Goal: Task Accomplishment & Management: Manage account settings

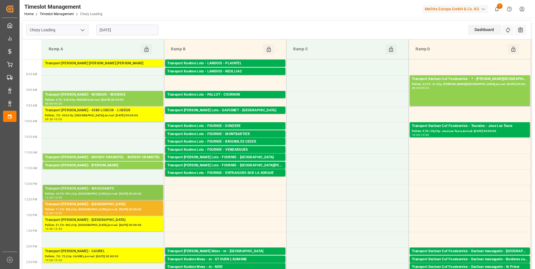
click at [131, 189] on div "Transport [PERSON_NAME] - MAUCHAMPS" at bounding box center [103, 189] width 116 height 6
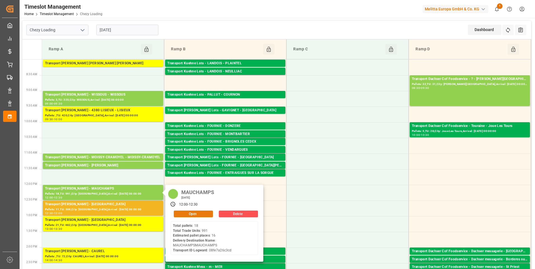
click at [194, 215] on button "Open" at bounding box center [193, 214] width 39 height 7
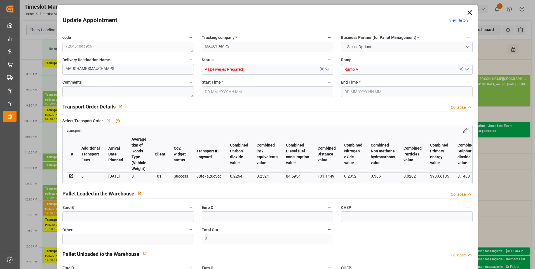
type input "16"
type input "313.34"
type input "0"
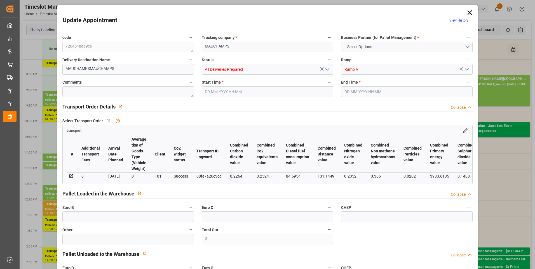
type input "302.7491"
type input "-10.5909"
type input "30"
type input "2790.21"
type input "4274.99"
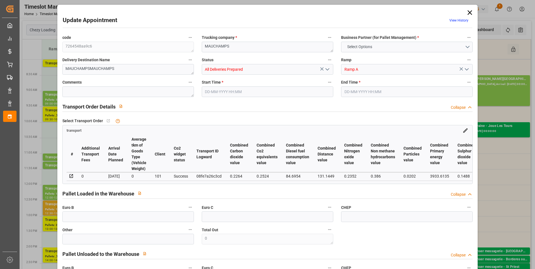
type input "19085.292"
type input "91"
type input "18"
type input "991"
type input "30"
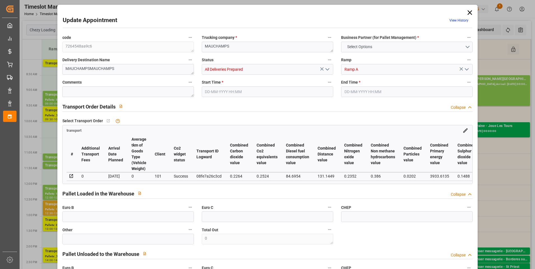
type input "101"
type input "3426.806"
type input "0"
type input "4710.8598"
type input "0"
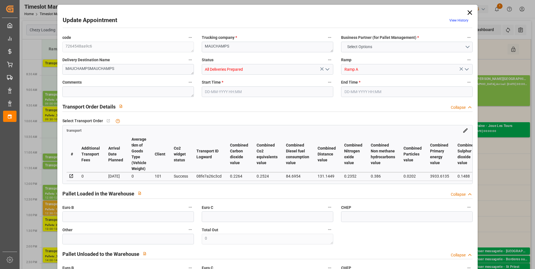
type input "0"
type input "21"
type input "35"
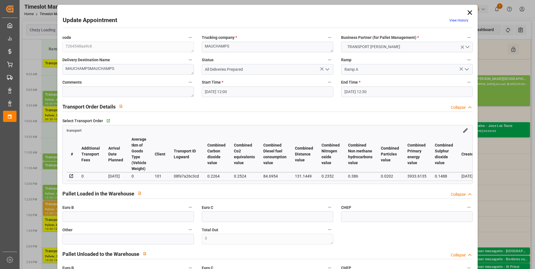
type input "09-09-2025 12:00"
type input "09-09-2025 12:30"
type input "04-09-2025 13:46"
type input "04-09-2025 11:26"
type input "[DATE]"
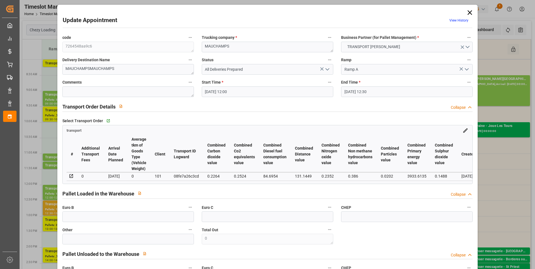
type input "[DATE]"
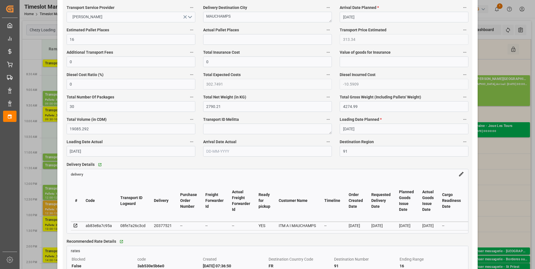
scroll to position [336, 0]
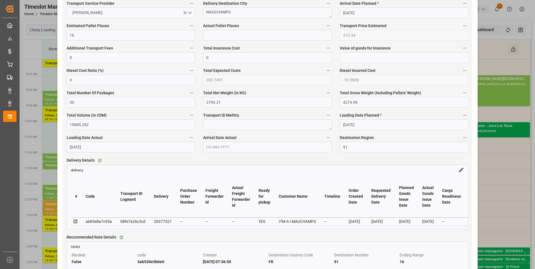
click at [48, 84] on div "Update Appointment View History code 7264548aa9c6 Trucking company * MAUCHAMPS …" at bounding box center [267, 134] width 535 height 269
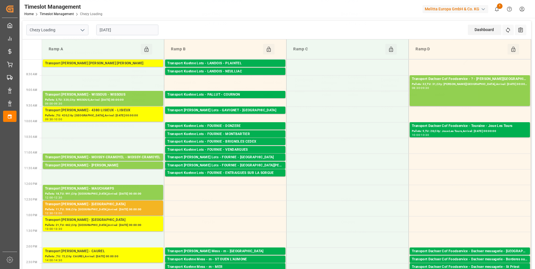
scroll to position [70, 0]
click at [136, 154] on div "Transport Delisle - MOISSY-CRAMOYEL - MOISSY-CRAMOYEL Pallets: 3,TU: 160,City: …" at bounding box center [103, 157] width 120 height 7
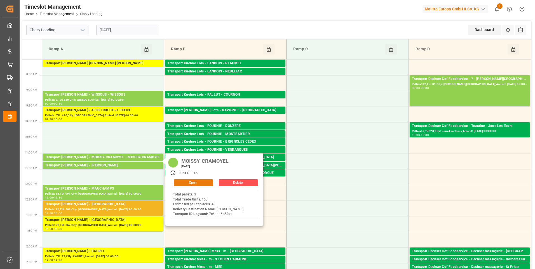
click at [200, 181] on button "Open" at bounding box center [193, 182] width 39 height 7
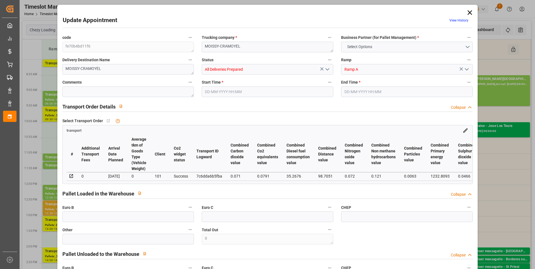
type input "4"
type input "146.08"
type input "0"
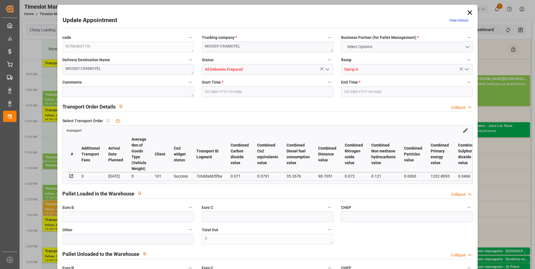
type input "141.1425"
type input "-4.9375"
type input "4"
type input "1282.032"
type input "1630"
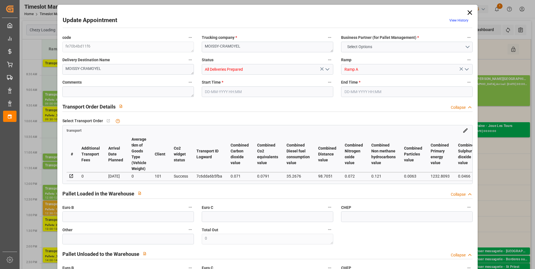
type input "4809.984"
type input "77"
type input "3"
type input "160"
type input "4"
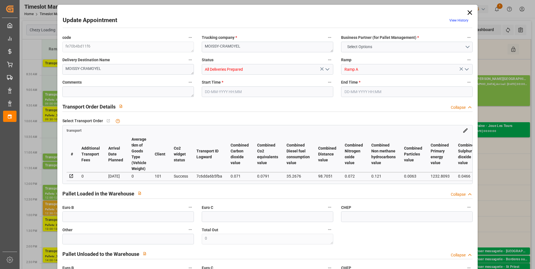
type input "101"
type input "1446.096"
type input "0"
type input "4710.8598"
type input "0"
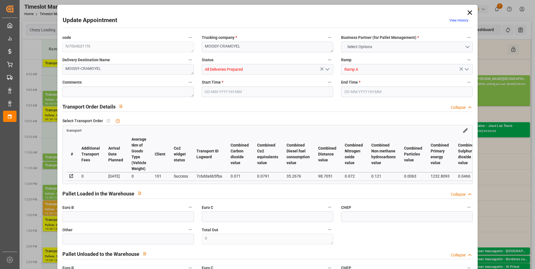
type input "0"
type input "21"
type input "35"
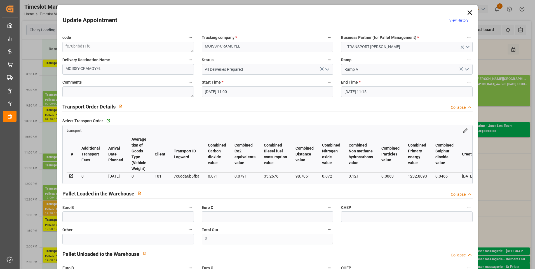
type input "09-09-2025 11:00"
type input "09-09-2025 11:15"
type input "04-09-2025 13:45"
type input "04-09-2025 11:25"
type input "[DATE]"
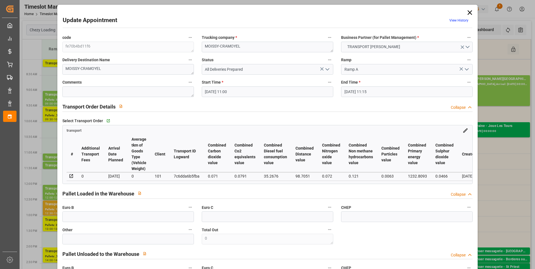
type input "[DATE]"
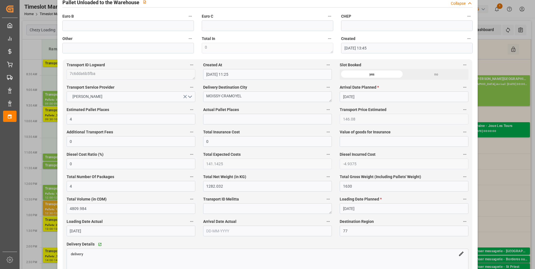
scroll to position [392, 0]
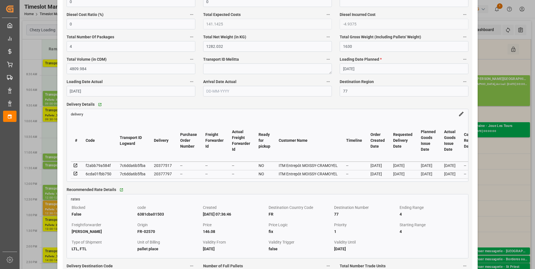
click at [52, 128] on div "Update Appointment View History code fe70b4bd11f6 Trucking company * MOISSY-CRA…" at bounding box center [267, 134] width 535 height 269
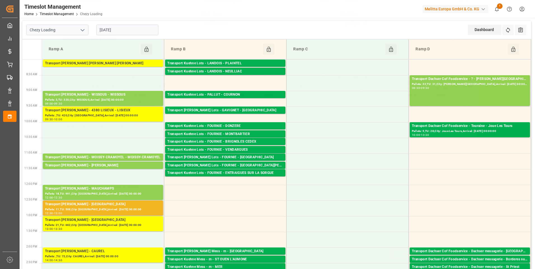
scroll to position [70, 0]
click at [124, 166] on div "Transport Delisle - REAU - REAU" at bounding box center [103, 166] width 116 height 6
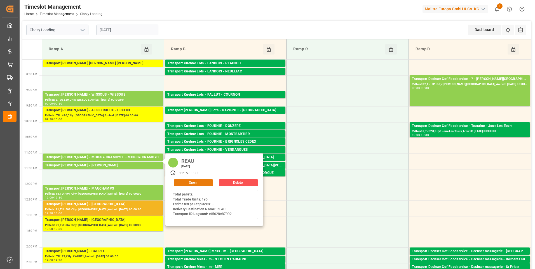
click at [192, 183] on button "Open" at bounding box center [193, 182] width 39 height 7
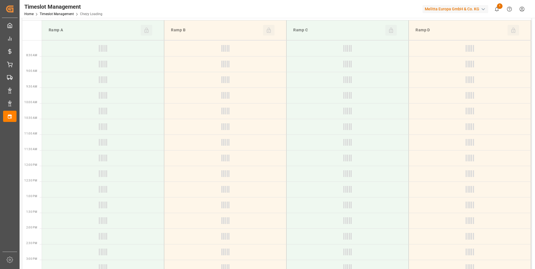
scroll to position [28, 0]
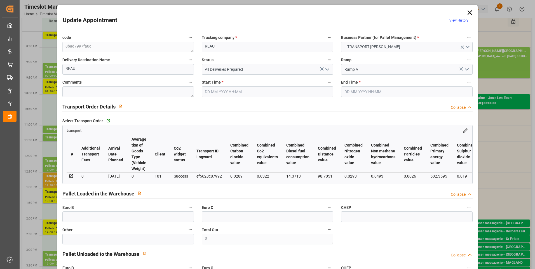
type input "3"
type input "136.72"
type input "0"
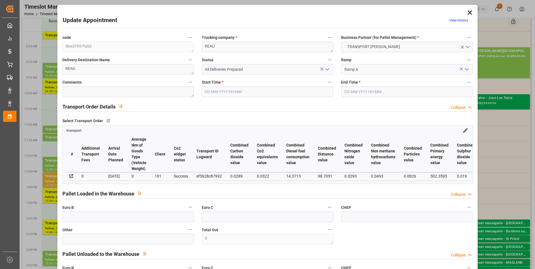
type input "132.0989"
type input "-4.6211"
type input "5"
type input "485.112"
type input "727.272"
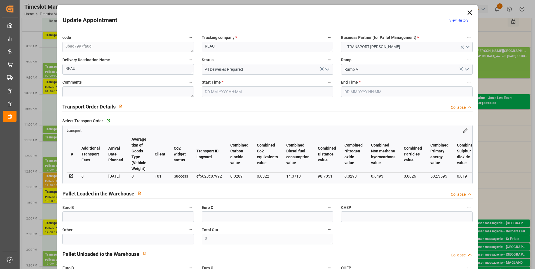
type input "2193.248"
type input "77"
type input "0"
type input "196"
type input "6"
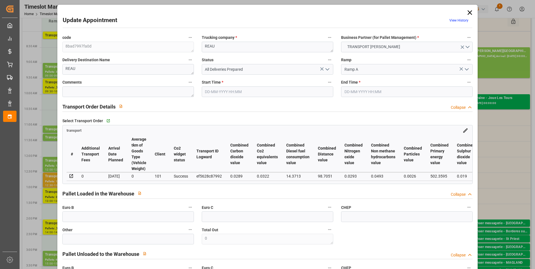
type input "101"
type input "589.272"
type input "0"
type input "4710.8598"
type input "0"
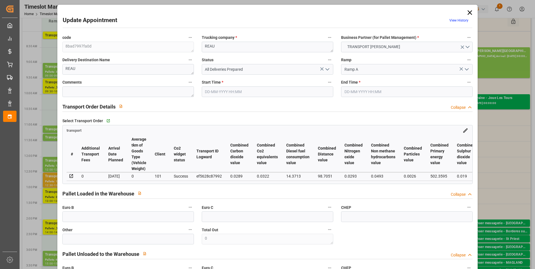
type input "0"
type input "21"
type input "35"
type input "09-09-2025 11:15"
type input "09-09-2025 11:30"
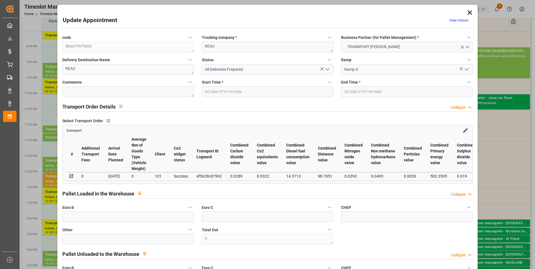
type input "04-09-2025 13:45"
type input "04-09-2025 11:25"
type input "[DATE]"
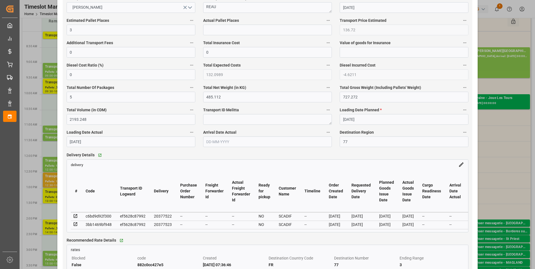
scroll to position [364, 0]
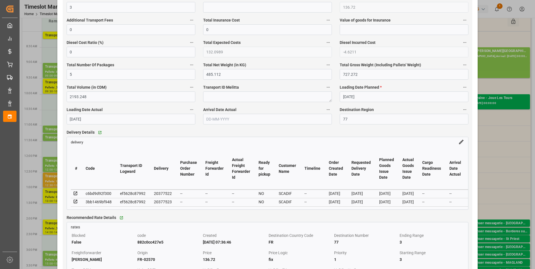
click at [51, 153] on div "Update Appointment View History code 8bad7997fa0d Trucking company * REAU Busin…" at bounding box center [267, 134] width 535 height 269
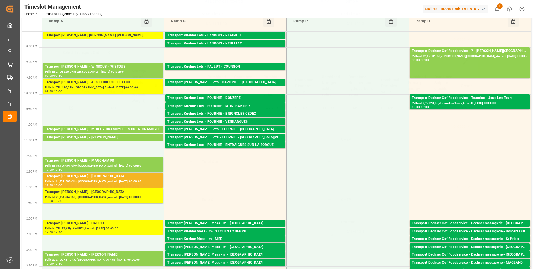
scroll to position [70, 0]
click at [125, 35] on div "Transport Delisle - MITRY MORY - MITRY MORY" at bounding box center [103, 36] width 116 height 6
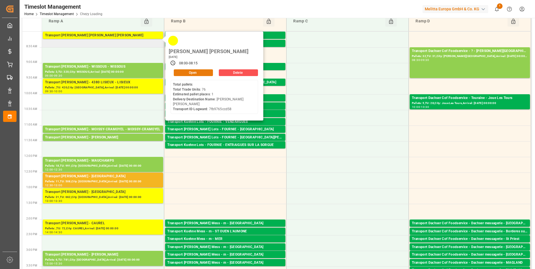
click at [185, 69] on button "Open" at bounding box center [193, 72] width 39 height 7
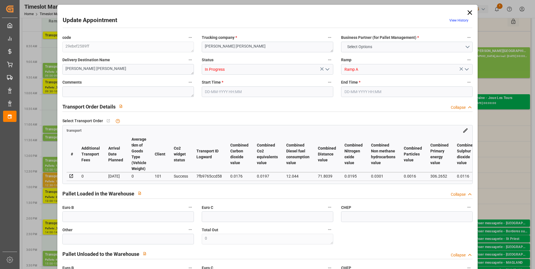
type input "1"
type input "126.8"
type input "0"
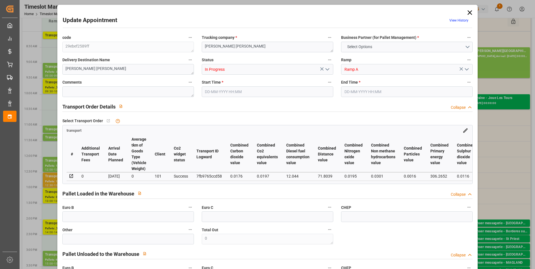
type input "122.5142"
type input "-4.2858"
type input "0"
type input "438.588"
type input "540.2"
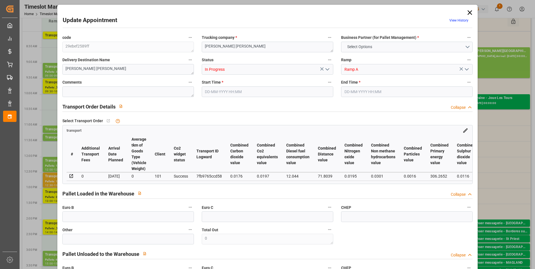
type input "1357.218"
type input "77"
type input "0"
type input "76"
type input "1"
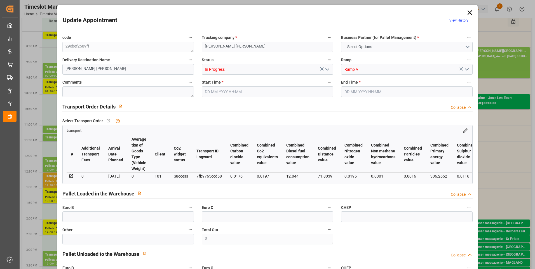
type input "101"
type input "517.2"
type input "0"
type input "4710.8598"
type input "0"
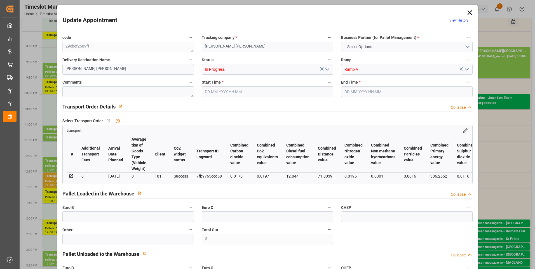
type input "0"
type input "21"
type input "35"
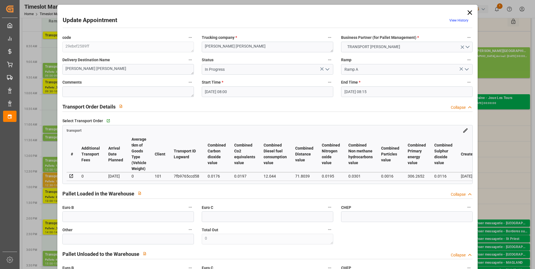
type input "09-09-2025 08:00"
type input "09-09-2025 08:15"
type input "04-09-2025 13:58"
type input "04-09-2025 11:25"
type input "[DATE]"
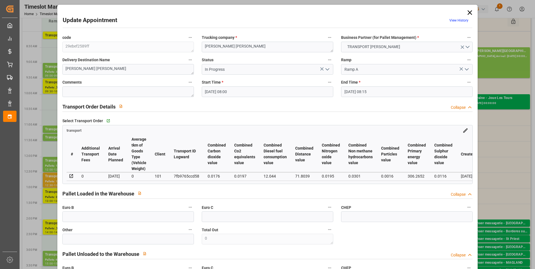
type input "[DATE]"
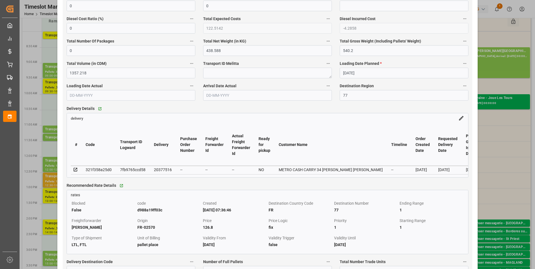
scroll to position [392, 0]
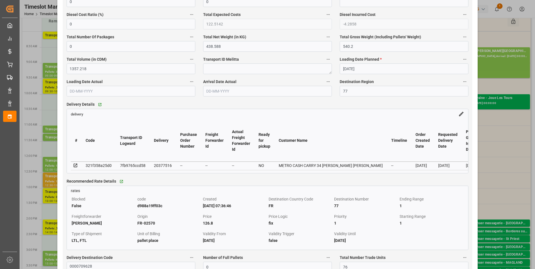
click at [50, 105] on div "Update Appointment View History code 29ebef2589ff Trucking company * MITRY MORY…" at bounding box center [267, 134] width 535 height 269
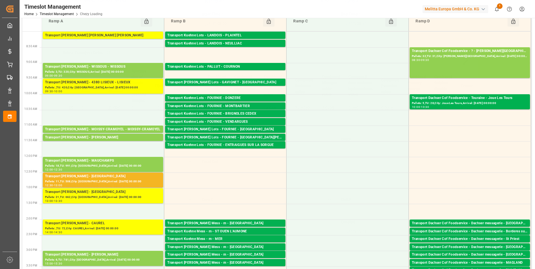
scroll to position [70, 0]
click at [109, 225] on div "Transport Delisle - CAUREL - CAUREL" at bounding box center [103, 224] width 116 height 6
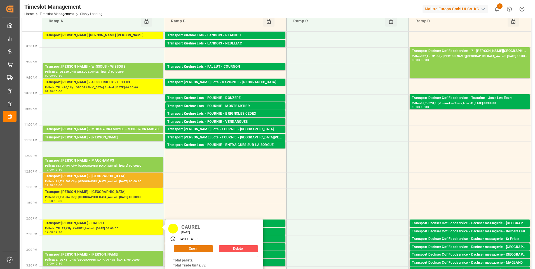
click at [188, 249] on button "Open" at bounding box center [193, 248] width 39 height 7
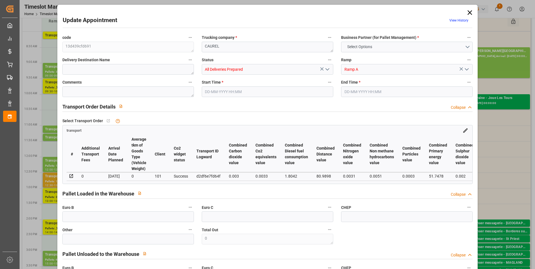
type input "1"
type input "134.99"
type input "0"
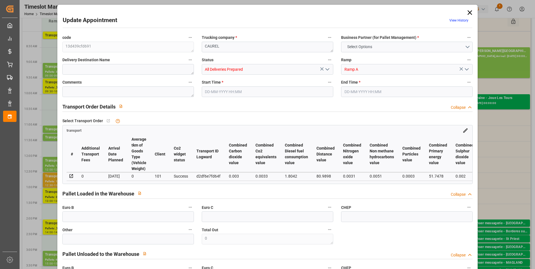
type input "130.4273"
type input "-4.5627"
type input "3"
type input "31.608"
type input "96.566"
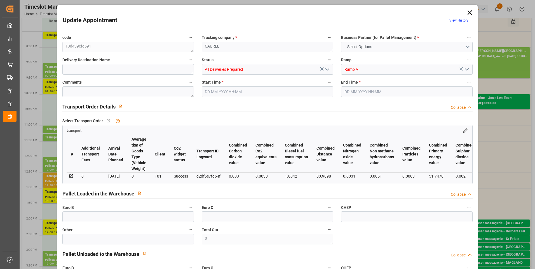
type input "828.7"
type input "51"
type input "0"
type input "72"
type input "1"
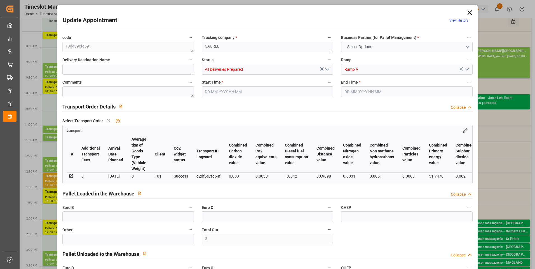
type input "101"
type input "73.566"
type input "0"
type input "4710.8598"
type input "0"
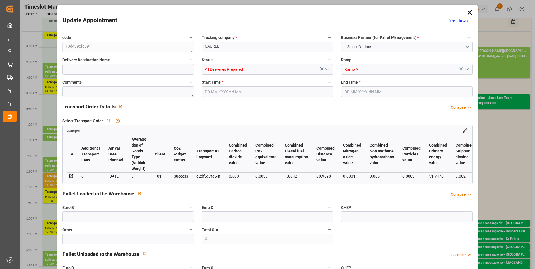
type input "0"
type input "21"
type input "35"
type input "09-09-2025 14:00"
type input "09-09-2025 14:30"
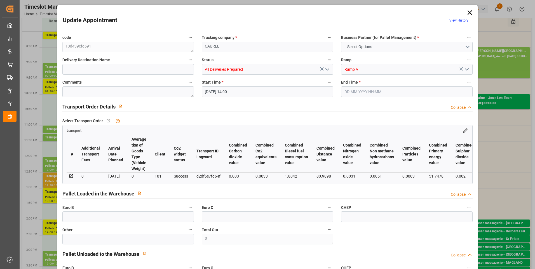
type input "08-09-2025 16:35"
type input "08-09-2025 11:28"
type input "[DATE]"
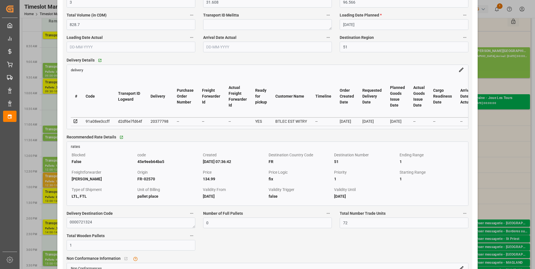
scroll to position [447, 0]
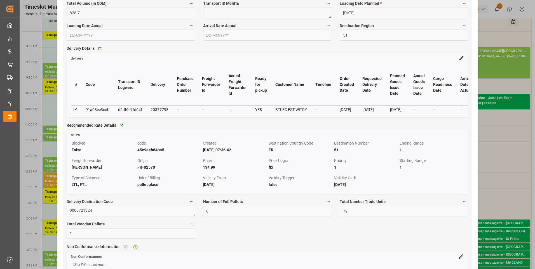
click at [50, 114] on div "Update Appointment View History code 13d439cfd691 Trucking company * CAUREL Bus…" at bounding box center [267, 134] width 535 height 269
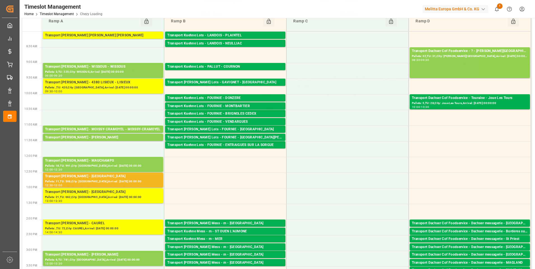
scroll to position [70, 0]
click at [110, 69] on div "Transport Delisle - WISSOUS - WISSOUS" at bounding box center [103, 67] width 116 height 6
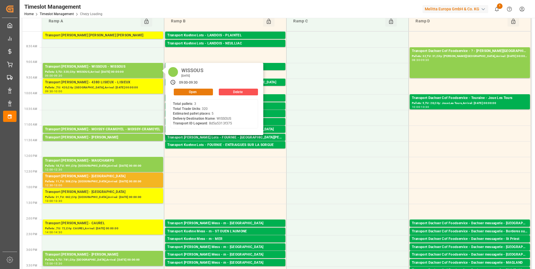
click at [186, 93] on button "Open" at bounding box center [193, 92] width 39 height 7
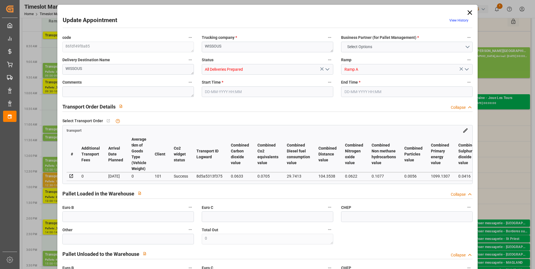
type input "5"
type input "159.36"
type input "0"
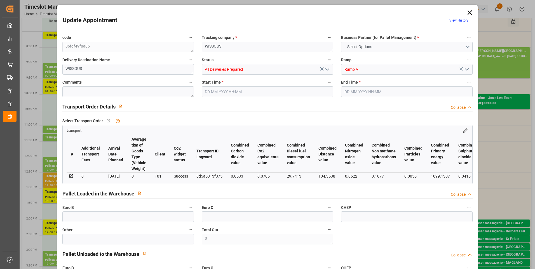
type input "153.9736"
type input "-5.3864"
type input "8"
type input "997.64"
type input "1409"
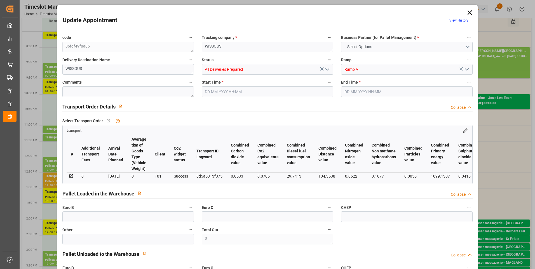
type input "5070.688"
type input "91"
type input "3"
type input "320"
type input "8"
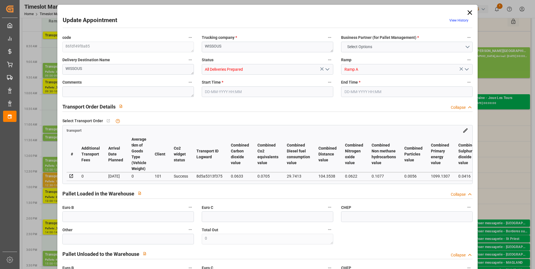
type input "101"
type input "1176.896"
type input "0"
type input "4710.8598"
type input "0"
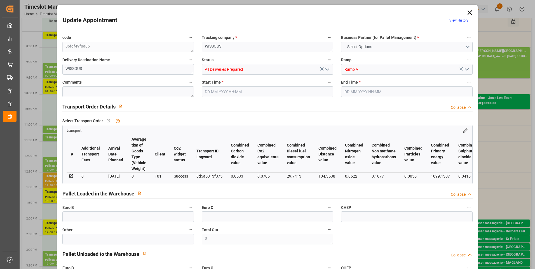
type input "0"
type input "21"
type input "35"
type input "09-09-2025 09:00"
type input "09-09-2025 09:30"
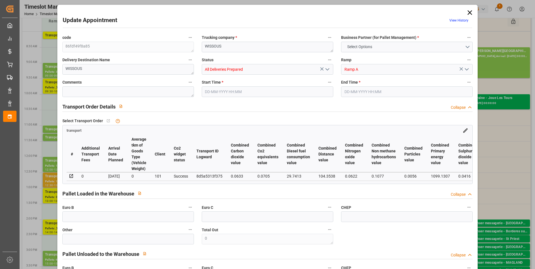
type input "03-09-2025 13:47"
type input "03-09-2025 11:31"
type input "[DATE]"
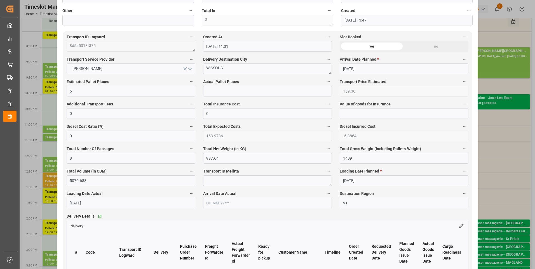
scroll to position [419, 0]
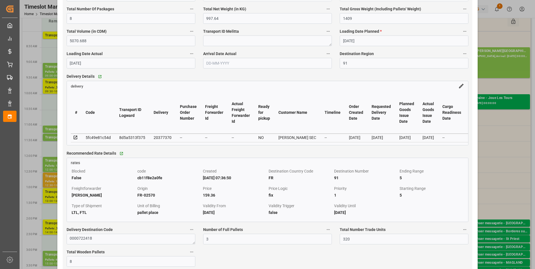
click at [53, 110] on div "Update Appointment View History code 86fdf49f8a85 Trucking company * WISSOUS Bu…" at bounding box center [267, 134] width 535 height 269
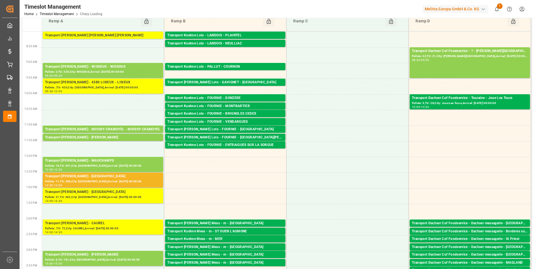
scroll to position [70, 0]
click at [93, 38] on div "Pallets: ,TU: 76,City: MITRY MORY,Arrival: 2025-09-10 00:00:00" at bounding box center [103, 40] width 116 height 5
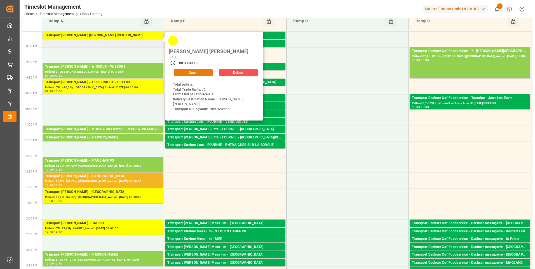
click at [200, 69] on button "Open" at bounding box center [193, 72] width 39 height 7
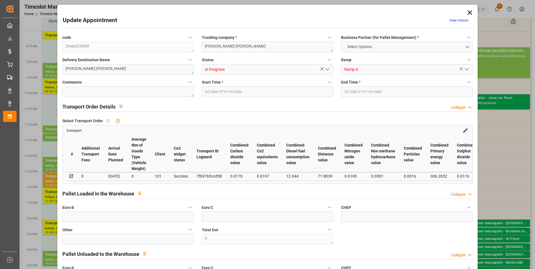
type input "1"
type input "126.8"
type input "0"
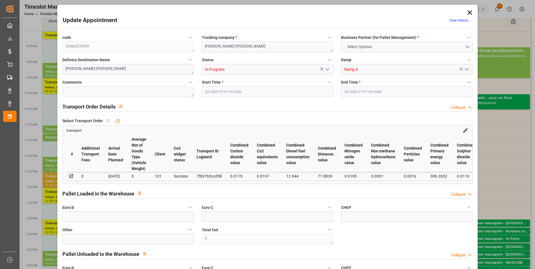
type input "122.5142"
type input "-4.2858"
type input "0"
type input "438.588"
type input "540.2"
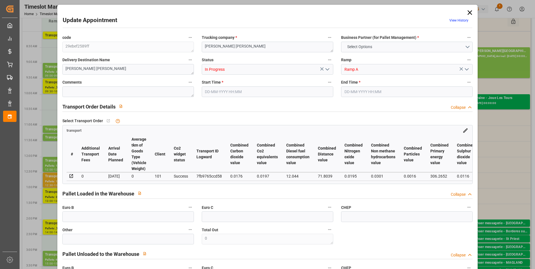
type input "1357.218"
type input "77"
type input "0"
type input "76"
type input "1"
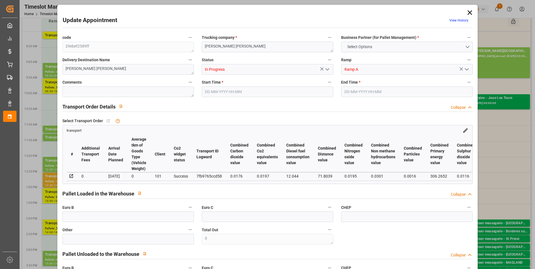
type input "101"
type input "517.2"
type input "0"
type input "4710.8598"
type input "0"
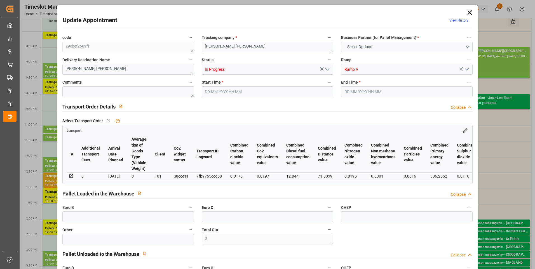
type input "0"
type input "21"
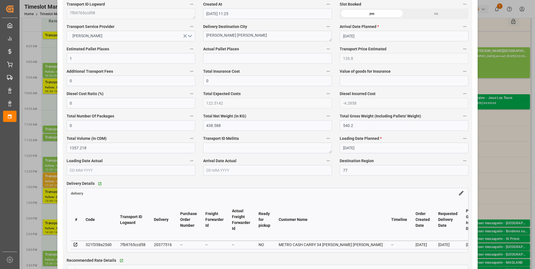
scroll to position [392, 0]
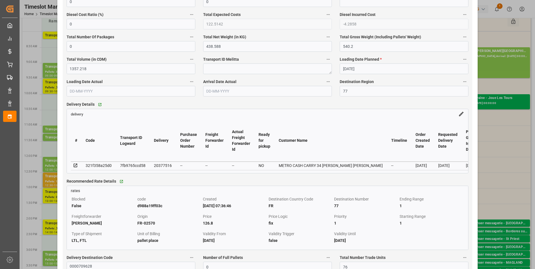
click at [507, 142] on div "Update Appointment View History code 29ebef2589ff Trucking company * MITRY MORY…" at bounding box center [267, 134] width 535 height 269
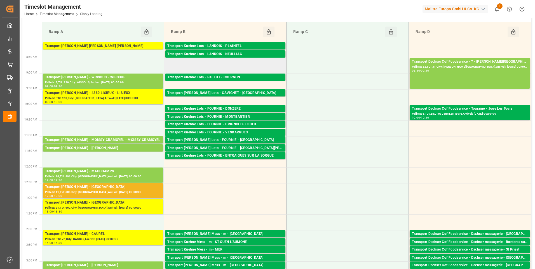
scroll to position [0, 0]
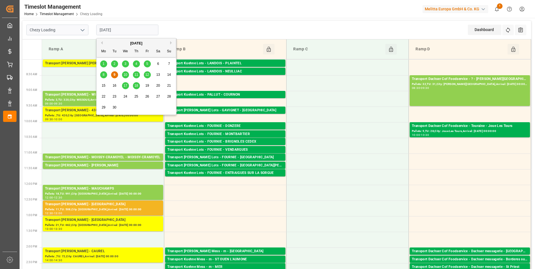
click at [129, 28] on input "[DATE]" at bounding box center [127, 30] width 62 height 11
click at [126, 77] on span "10" at bounding box center [125, 75] width 4 height 4
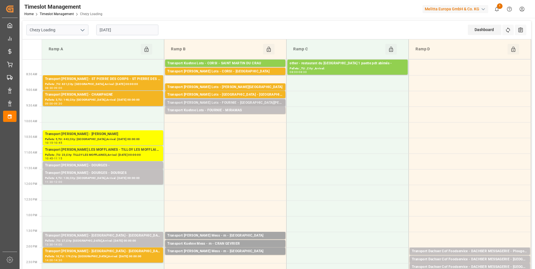
click at [215, 103] on div "Transport Kuehne Lots - FOURNIE - SAINT MARTIN DE CRAU" at bounding box center [225, 103] width 116 height 6
click at [218, 110] on div "Transport Kuehne Lots - FOURNIE - MIRAMAS" at bounding box center [225, 111] width 116 height 6
click at [231, 87] on div "Transport Kuehne Lots - FOURNIE - VILLENEUVE LES BEZIERS" at bounding box center [225, 87] width 116 height 6
click at [231, 94] on div "Transport Kuehne Lots - FOURNIE - CASTELNAUDARY" at bounding box center [225, 95] width 116 height 6
click at [234, 71] on div "Transport Kuehne Lots - CORSI - FOS SUR MER" at bounding box center [225, 72] width 116 height 6
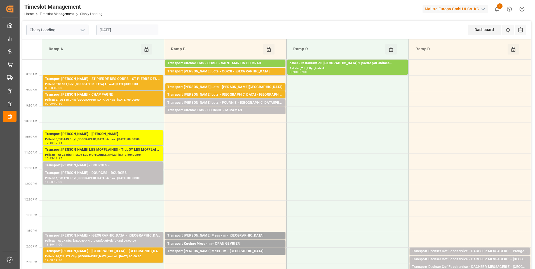
click at [121, 165] on div "Transport Delisle - DOURGES -" at bounding box center [103, 166] width 116 height 6
click at [121, 172] on div "Transport Delisle - DOURGES - DOURGES" at bounding box center [103, 173] width 116 height 6
click at [128, 81] on div "Transport Delisle - ST PIERRE DES CORPS - ST PIERRE DES CORPS" at bounding box center [103, 79] width 116 height 6
click at [128, 93] on div "Transport Delisle - CHAMPAGNE - CHAMPAGNE" at bounding box center [103, 95] width 116 height 6
click at [125, 140] on div "Pallets: 5,TU: 443,City: LOMME,Arrival: 2025-09-10 00:00:00" at bounding box center [103, 139] width 116 height 5
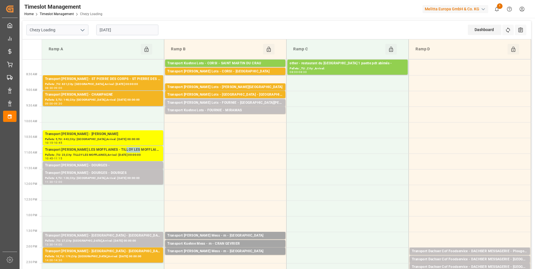
click at [123, 149] on div "Transport Delisle - TILLOY LES MOFFLAINES - TILLOY LES MOFFLAINES" at bounding box center [103, 150] width 116 height 6
click at [128, 31] on input "[DATE]" at bounding box center [127, 30] width 62 height 11
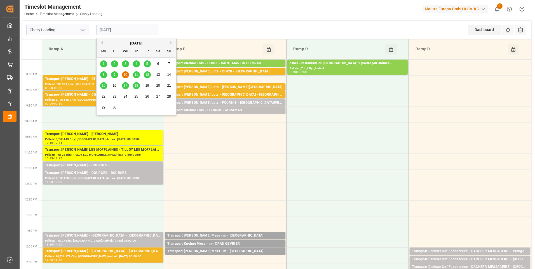
click at [114, 76] on span "9" at bounding box center [115, 75] width 2 height 4
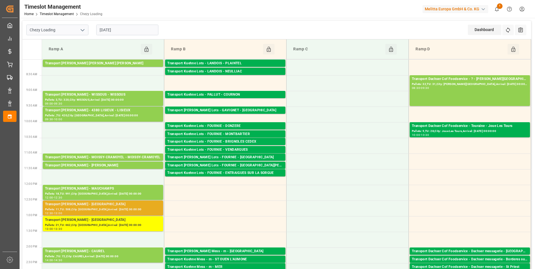
click at [130, 209] on div "Pallets: 11,TU: 508,City: SAINT GILLES,Arrival: 2025-09-12 00:00:00" at bounding box center [103, 209] width 116 height 5
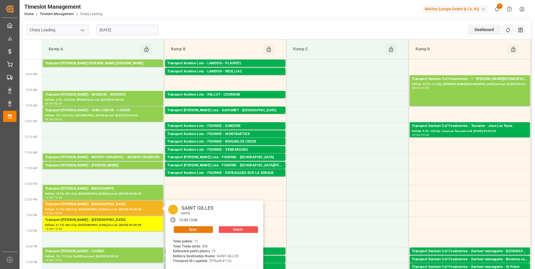
click at [207, 231] on button "Open" at bounding box center [193, 229] width 39 height 7
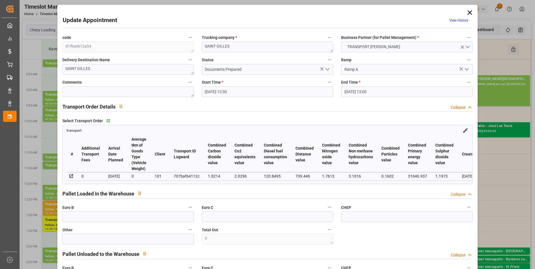
click at [324, 67] on icon "open menu" at bounding box center [327, 69] width 7 height 7
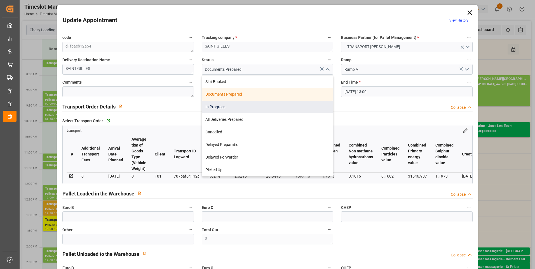
click at [224, 107] on div "In Progress" at bounding box center [267, 107] width 131 height 13
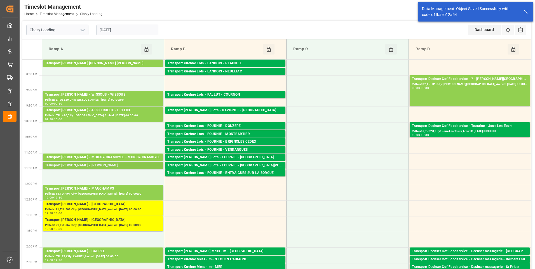
click at [124, 166] on div "Transport Delisle - REAU - REAU" at bounding box center [103, 166] width 116 height 6
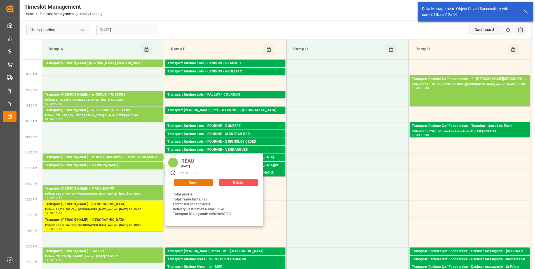
click at [183, 181] on button "Open" at bounding box center [193, 182] width 39 height 7
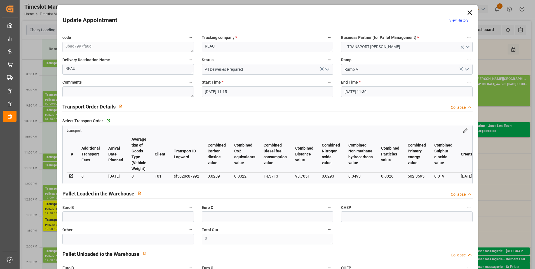
click at [326, 70] on icon "open menu" at bounding box center [327, 69] width 7 height 7
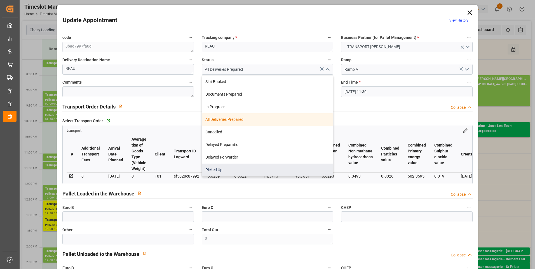
click at [218, 167] on div "Picked Up" at bounding box center [267, 170] width 131 height 13
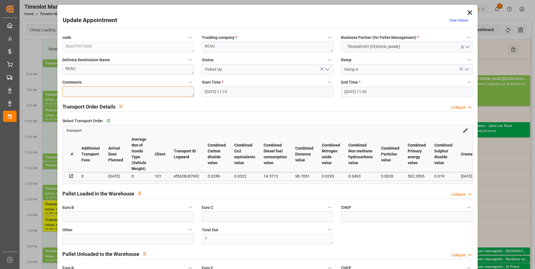
click at [74, 94] on textarea at bounding box center [127, 91] width 131 height 11
click at [94, 218] on input "text" at bounding box center [127, 216] width 131 height 11
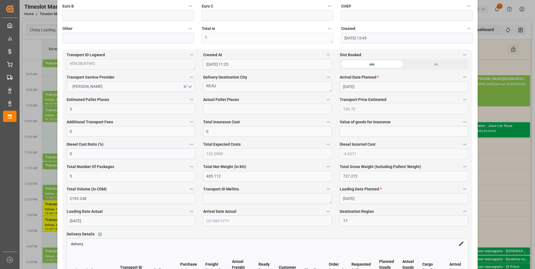
scroll to position [280, 0]
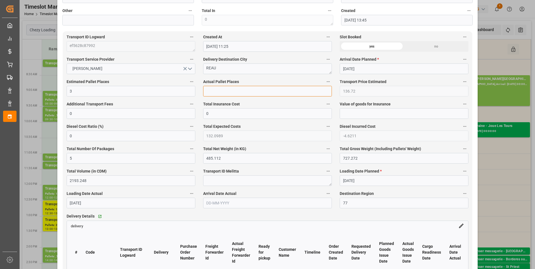
click at [214, 94] on input "text" at bounding box center [267, 91] width 129 height 11
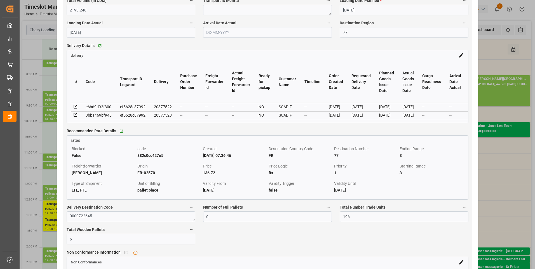
scroll to position [447, 0]
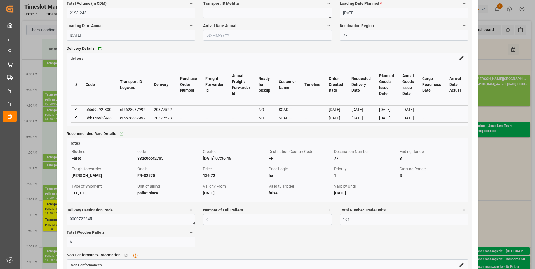
click at [74, 112] on icon at bounding box center [75, 109] width 5 height 5
click at [75, 118] on icon at bounding box center [76, 118] width 4 height 4
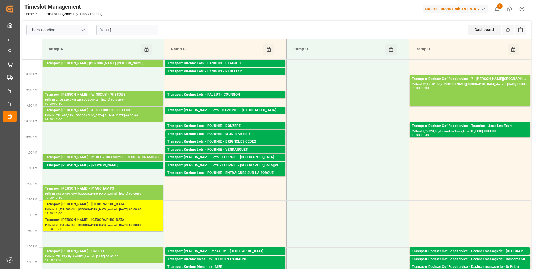
click at [107, 157] on div "Transport Delisle - MOISSY-CRAMOYEL - MOISSY-CRAMOYEL" at bounding box center [103, 158] width 116 height 6
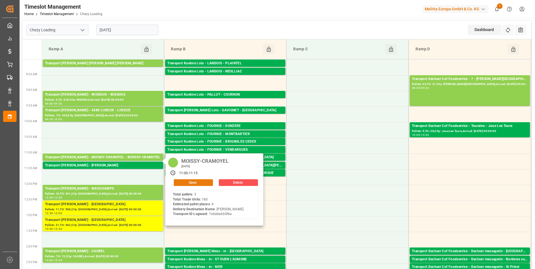
click at [189, 182] on button "Open" at bounding box center [193, 182] width 39 height 7
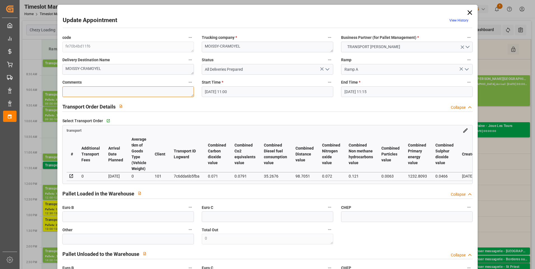
click at [88, 91] on textarea at bounding box center [127, 91] width 131 height 11
click at [84, 218] on input "text" at bounding box center [127, 216] width 131 height 11
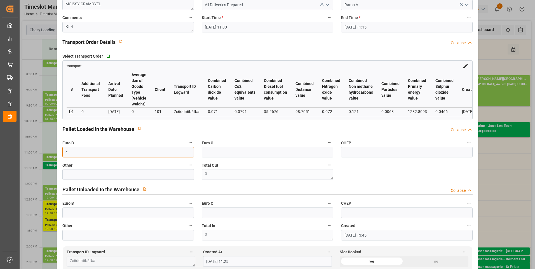
scroll to position [280, 0]
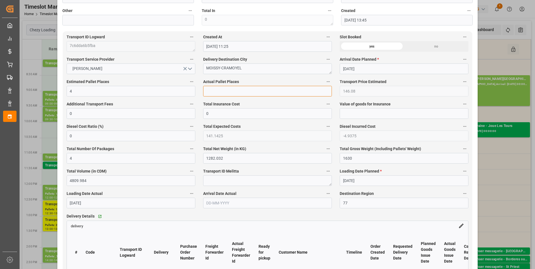
click at [219, 96] on input "text" at bounding box center [267, 91] width 129 height 11
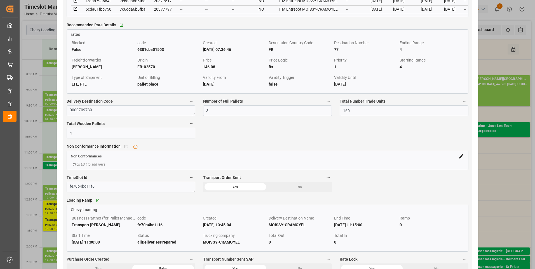
scroll to position [587, 0]
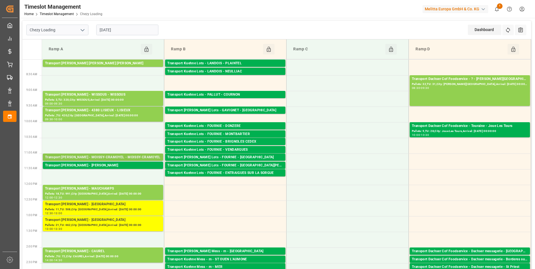
click at [139, 157] on div "Transport Delisle - MOISSY-CRAMOYEL - MOISSY-CRAMOYEL" at bounding box center [103, 158] width 116 height 6
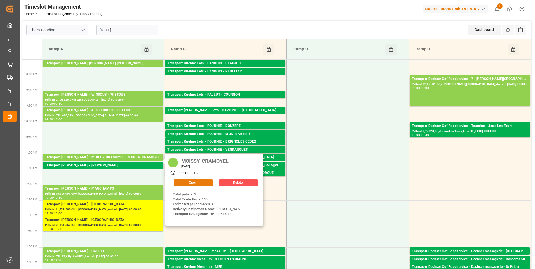
click at [189, 183] on button "Open" at bounding box center [193, 182] width 39 height 7
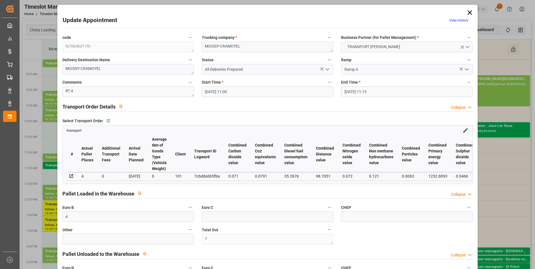
click at [326, 67] on icon "open menu" at bounding box center [327, 69] width 7 height 7
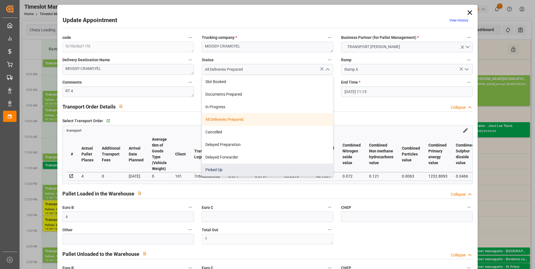
click at [228, 168] on div "Picked Up" at bounding box center [267, 170] width 131 height 13
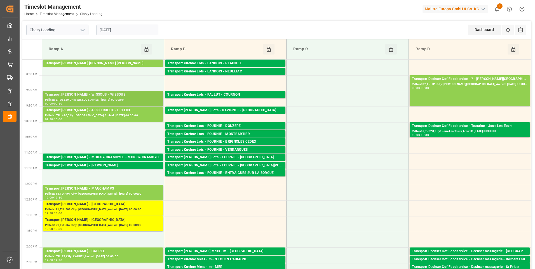
click at [102, 95] on div "Transport Delisle - WISSOUS - WISSOUS" at bounding box center [103, 95] width 116 height 6
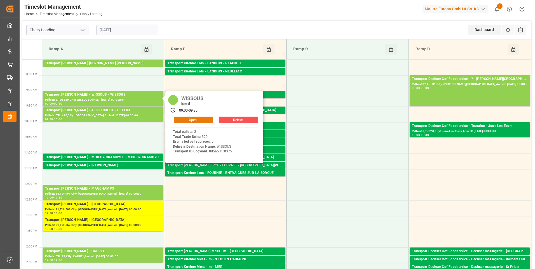
click at [198, 120] on button "Open" at bounding box center [193, 120] width 39 height 7
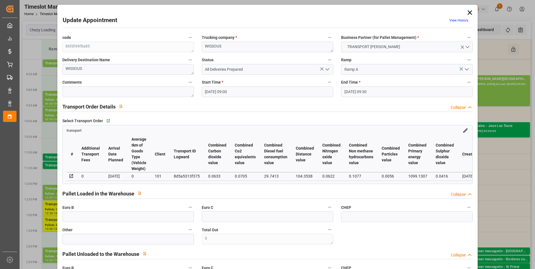
click at [326, 69] on polyline "open menu" at bounding box center [327, 70] width 3 height 2
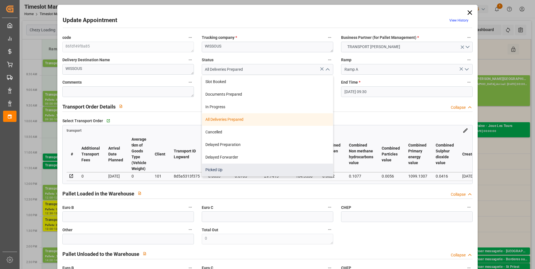
click at [222, 171] on div "Picked Up" at bounding box center [267, 170] width 131 height 13
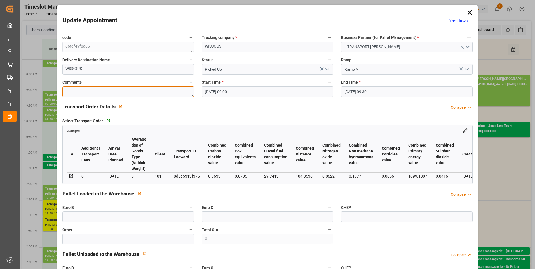
click at [76, 92] on textarea at bounding box center [127, 91] width 131 height 11
click at [87, 216] on input "text" at bounding box center [127, 216] width 131 height 11
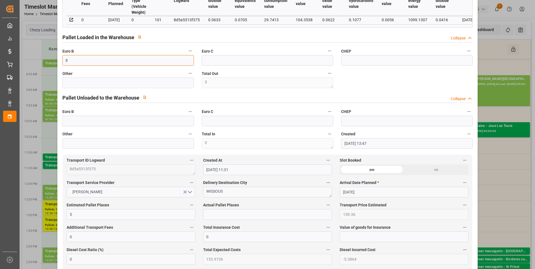
scroll to position [196, 0]
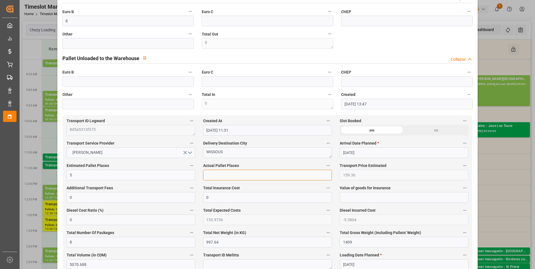
click at [206, 173] on input "text" at bounding box center [267, 175] width 129 height 11
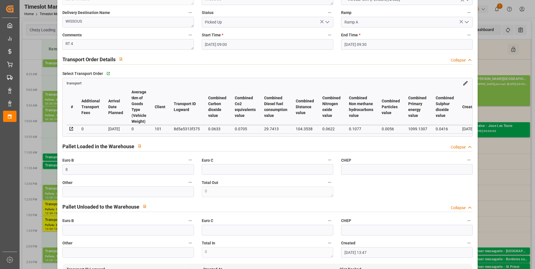
scroll to position [0, 0]
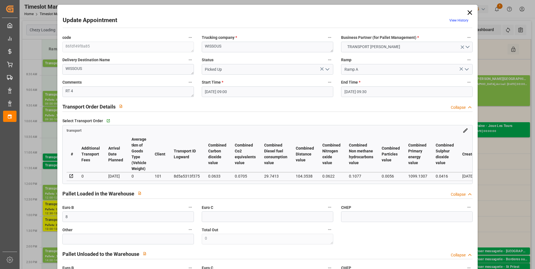
click at [327, 72] on icon "open menu" at bounding box center [327, 69] width 7 height 7
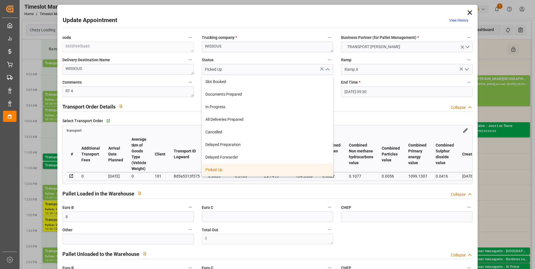
click at [202, 170] on div "Picked Up" at bounding box center [267, 170] width 131 height 13
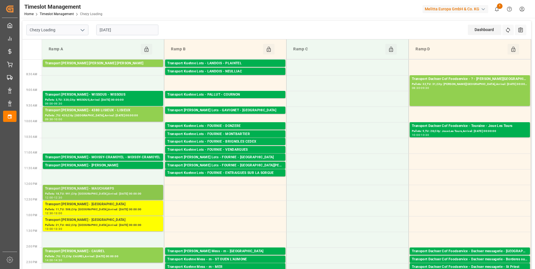
click at [119, 191] on div "Transport Delisle - MAUCHAMPS - MAUCHAMPS" at bounding box center [103, 189] width 116 height 6
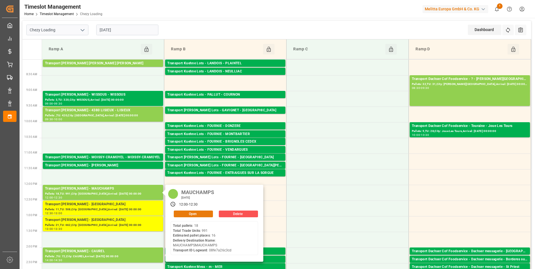
click at [198, 214] on button "Open" at bounding box center [193, 214] width 39 height 7
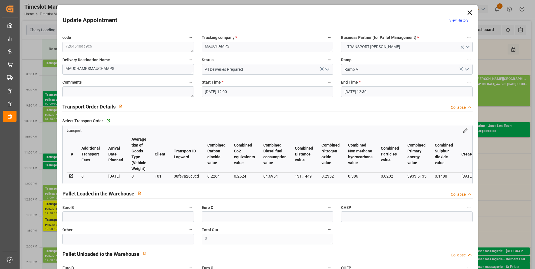
click at [328, 68] on icon "open menu" at bounding box center [327, 69] width 7 height 7
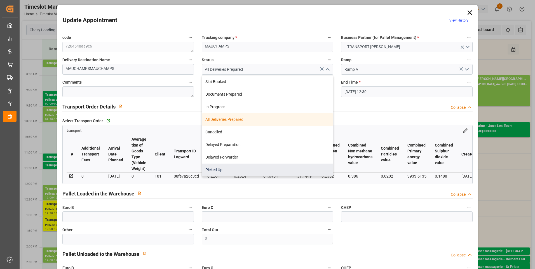
click at [215, 169] on div "Picked Up" at bounding box center [267, 170] width 131 height 13
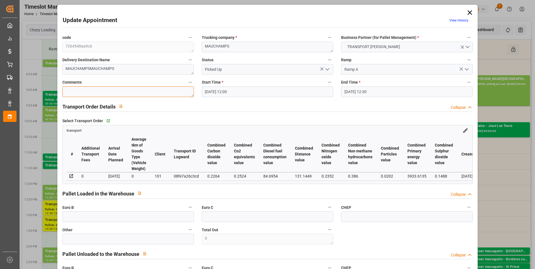
click at [92, 92] on textarea at bounding box center [127, 91] width 131 height 11
click at [99, 217] on input "text" at bounding box center [127, 216] width 131 height 11
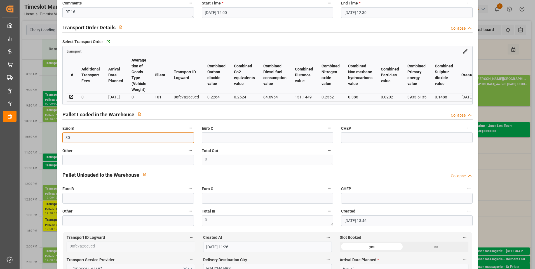
scroll to position [252, 0]
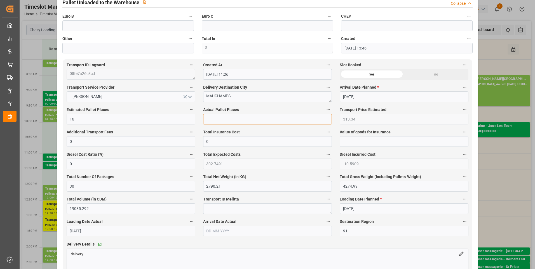
click at [212, 123] on input "text" at bounding box center [267, 119] width 129 height 11
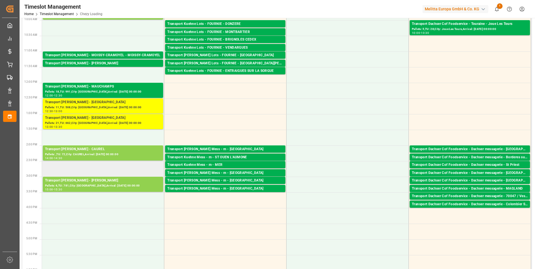
scroll to position [112, 0]
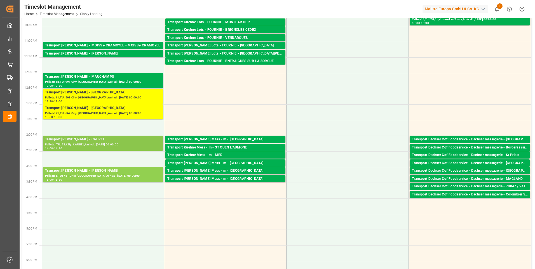
click at [105, 141] on div "Transport Delisle - CAUREL - CAUREL" at bounding box center [103, 140] width 116 height 6
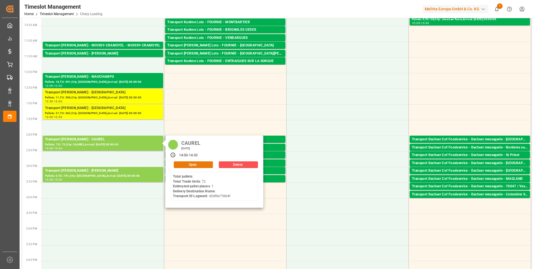
click at [192, 163] on button "Open" at bounding box center [193, 164] width 39 height 7
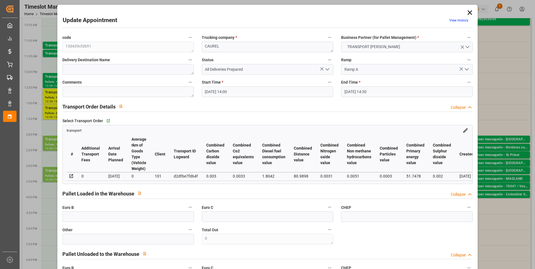
click at [325, 68] on icon "open menu" at bounding box center [327, 69] width 7 height 7
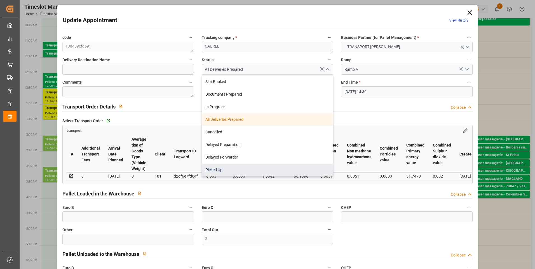
click at [216, 168] on div "Picked Up" at bounding box center [267, 170] width 131 height 13
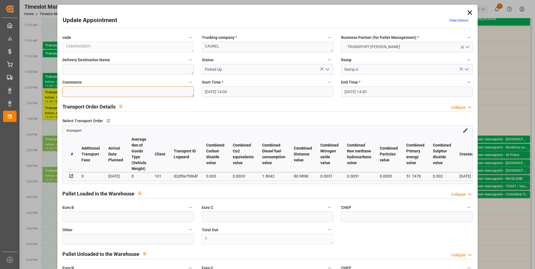
click at [90, 93] on textarea at bounding box center [127, 91] width 131 height 11
click at [81, 210] on label "Euro B" at bounding box center [127, 208] width 131 height 8
click at [187, 210] on button "Euro B" at bounding box center [190, 207] width 7 height 7
click at [83, 214] on div at bounding box center [267, 134] width 535 height 269
click at [82, 217] on input "text" at bounding box center [127, 216] width 131 height 11
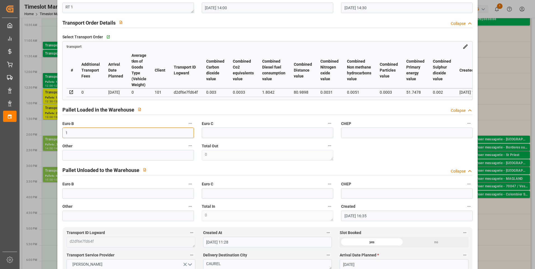
scroll to position [224, 0]
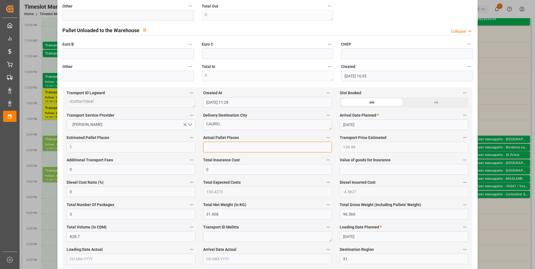
click at [241, 147] on input "text" at bounding box center [267, 147] width 129 height 11
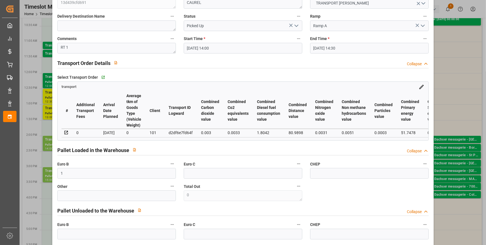
scroll to position [0, 0]
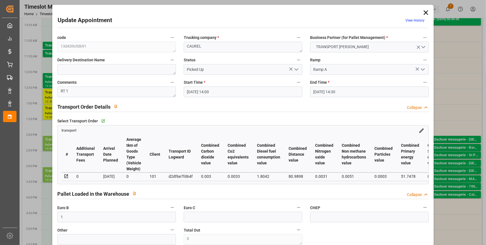
click at [295, 68] on icon "open menu" at bounding box center [296, 69] width 7 height 7
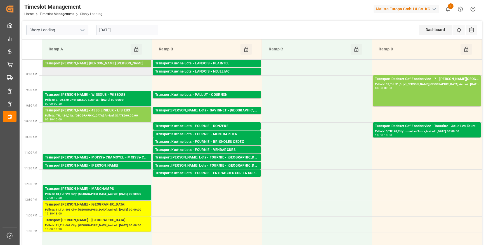
click at [101, 62] on div "Transport Delisle - MITRY MORY - MITRY MORY" at bounding box center [97, 64] width 104 height 6
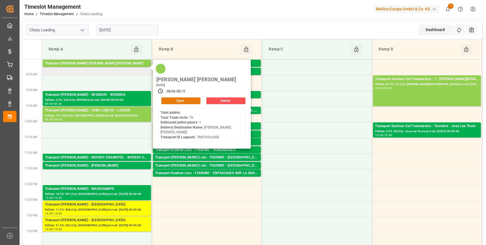
click at [177, 97] on button "Open" at bounding box center [180, 100] width 39 height 7
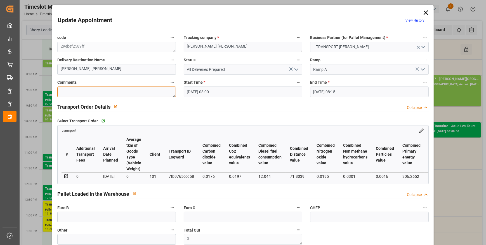
click at [93, 91] on textarea at bounding box center [116, 91] width 119 height 11
click at [75, 88] on textarea at bounding box center [116, 91] width 119 height 11
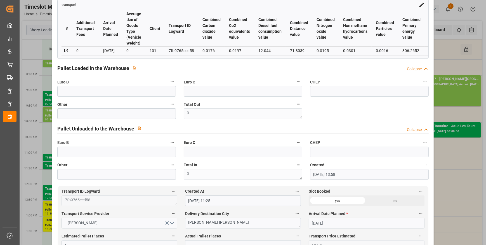
scroll to position [127, 0]
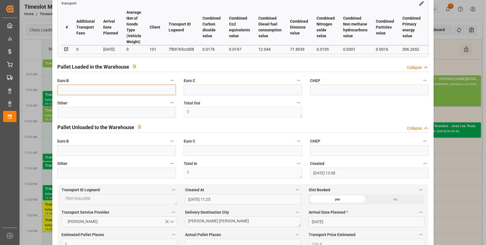
click at [86, 91] on input "text" at bounding box center [116, 89] width 119 height 11
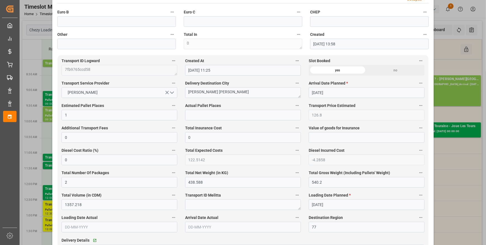
scroll to position [254, 0]
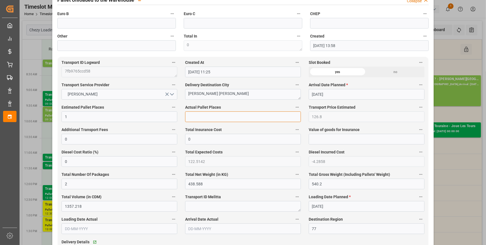
click at [197, 120] on input "text" at bounding box center [243, 116] width 116 height 11
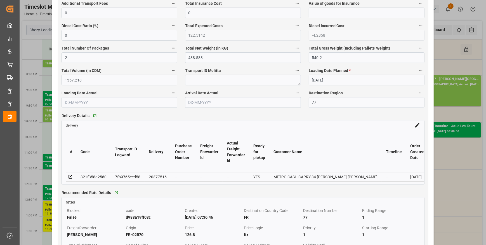
scroll to position [381, 0]
click at [150, 110] on div "Delivery Details   Go to delivery Grid delivery # Code Transport ID Logward Del…" at bounding box center [243, 147] width 371 height 77
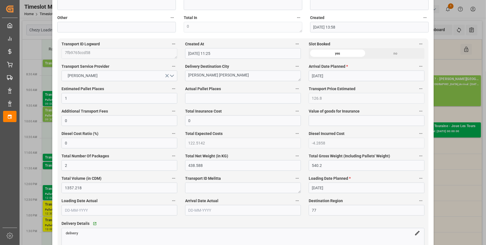
scroll to position [280, 0]
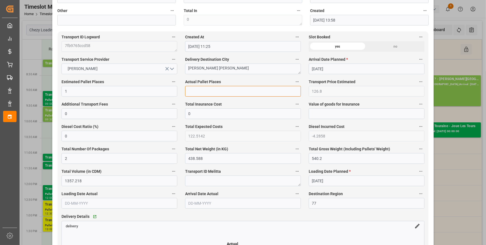
click at [204, 94] on input "text" at bounding box center [243, 91] width 116 height 11
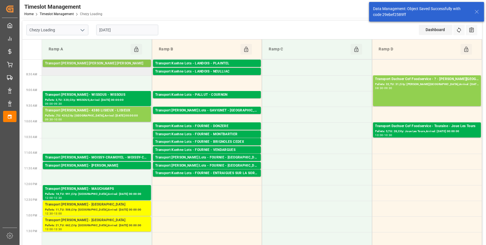
click at [104, 62] on div "Transport Delisle - MITRY MORY - MITRY MORY" at bounding box center [97, 64] width 104 height 6
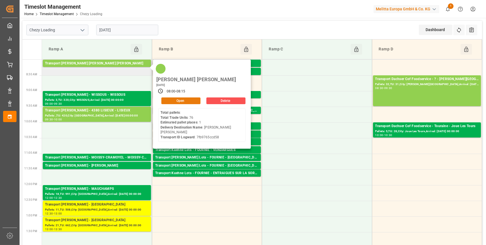
click at [178, 97] on button "Open" at bounding box center [180, 100] width 39 height 7
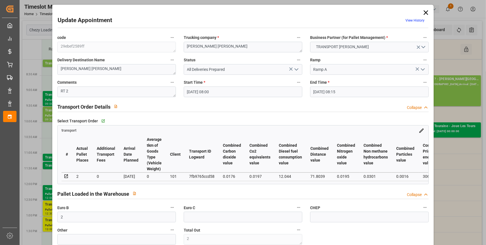
click at [297, 68] on icon "open menu" at bounding box center [296, 69] width 7 height 7
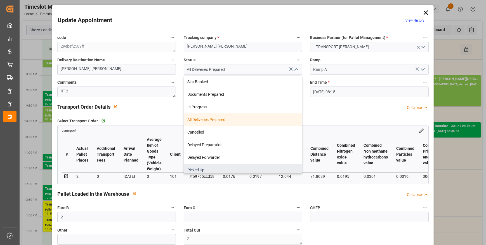
click at [206, 170] on div "Picked Up" at bounding box center [243, 170] width 118 height 13
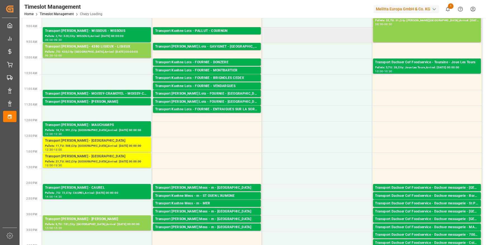
scroll to position [0, 0]
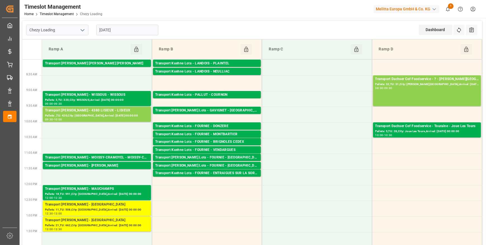
click at [122, 30] on input "[DATE]" at bounding box center [127, 30] width 62 height 11
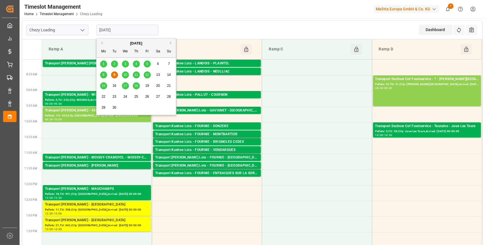
click at [126, 73] on span "10" at bounding box center [125, 75] width 4 height 4
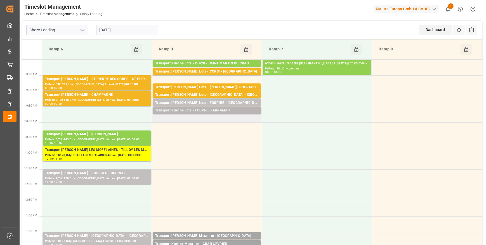
click at [214, 110] on div "Transport Kuehne Lots - FOURNIE - MIRAMAS" at bounding box center [206, 111] width 103 height 6
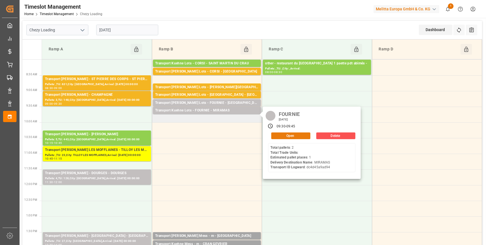
click at [280, 133] on button "Open" at bounding box center [290, 135] width 39 height 7
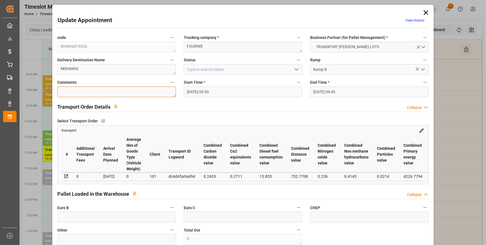
click at [72, 91] on textarea at bounding box center [116, 91] width 119 height 11
click at [295, 70] on polyline "open menu" at bounding box center [296, 70] width 3 height 2
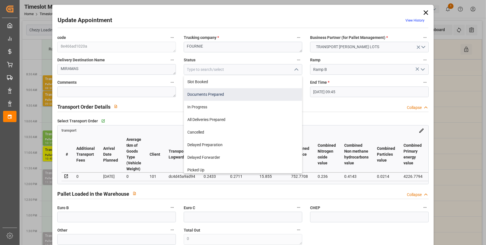
click at [196, 94] on div "Documents Prepared" at bounding box center [243, 94] width 118 height 13
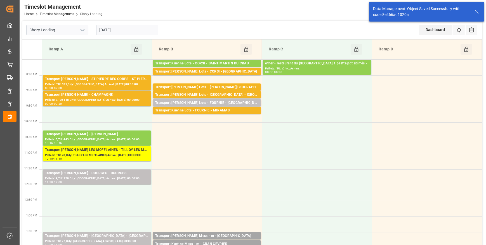
click at [218, 102] on div "Transport Kuehne Lots - FOURNIE - SAINT MARTIN DE CRAU" at bounding box center [206, 103] width 103 height 6
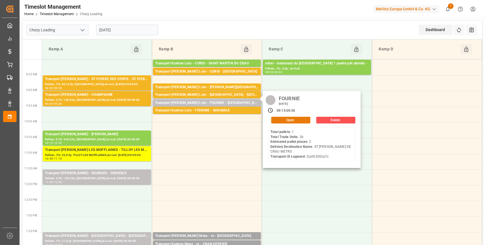
click at [285, 119] on button "Open" at bounding box center [290, 120] width 39 height 7
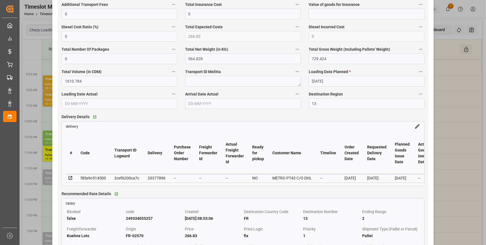
scroll to position [381, 0]
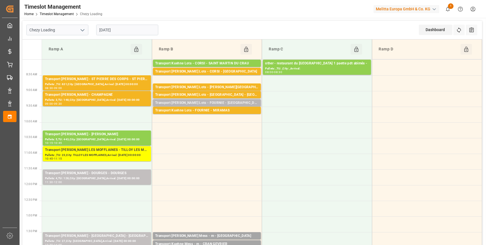
click at [224, 102] on div "Transport Kuehne Lots - FOURNIE - SAINT MARTIN DE CRAU" at bounding box center [206, 103] width 103 height 6
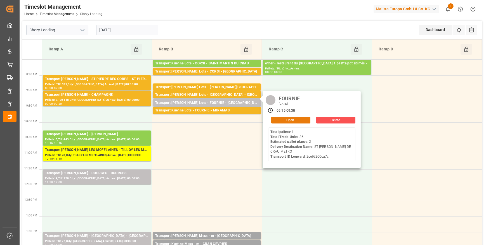
click at [301, 120] on button "Open" at bounding box center [290, 120] width 39 height 7
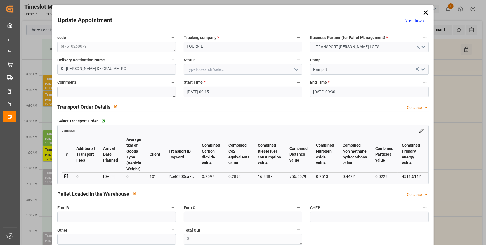
click at [298, 67] on icon "open menu" at bounding box center [296, 69] width 7 height 7
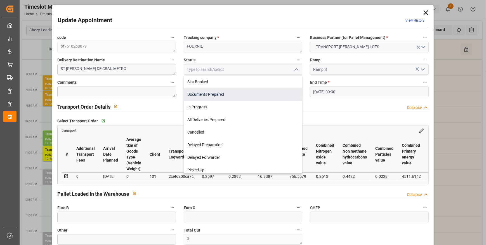
click at [195, 95] on div "Documents Prepared" at bounding box center [243, 94] width 118 height 13
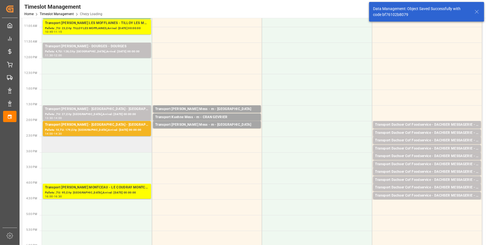
scroll to position [127, 0]
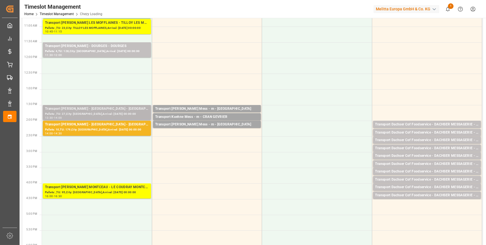
click at [89, 108] on div "Transport Delisle - AMIENS - AMIENS" at bounding box center [97, 109] width 104 height 6
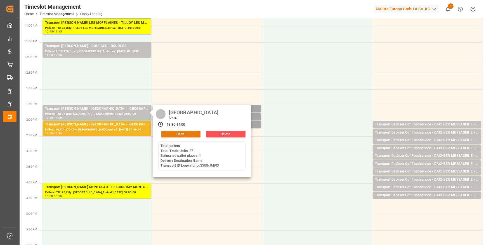
click at [180, 131] on button "Open" at bounding box center [180, 134] width 39 height 7
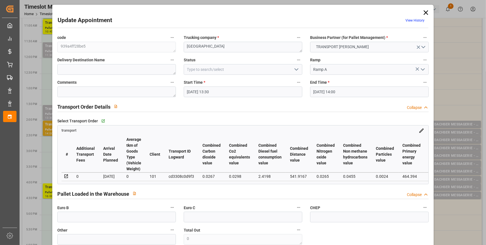
click at [296, 68] on icon "open menu" at bounding box center [296, 69] width 7 height 7
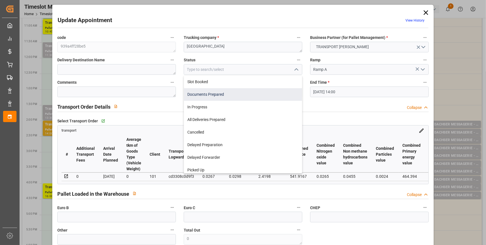
click at [197, 93] on div "Documents Prepared" at bounding box center [243, 94] width 118 height 13
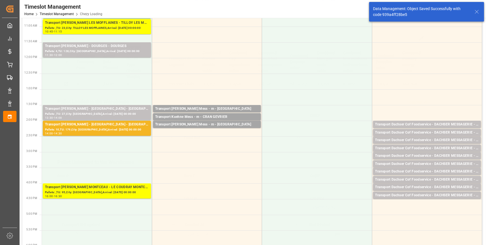
scroll to position [0, 0]
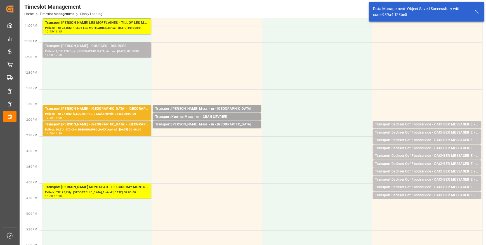
click at [90, 43] on div "Transport Delisle - DOURGES - DOURGES" at bounding box center [97, 46] width 104 height 6
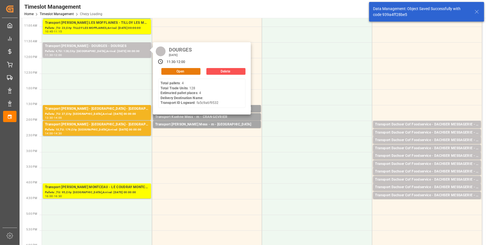
click at [175, 71] on button "Open" at bounding box center [180, 71] width 39 height 7
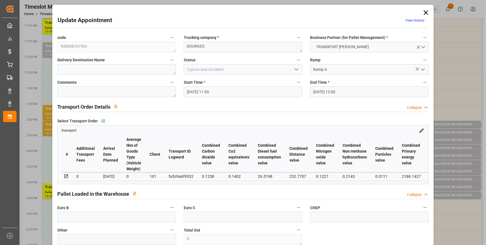
click at [296, 67] on icon "open menu" at bounding box center [296, 69] width 7 height 7
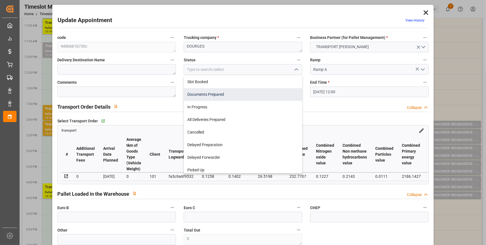
click at [194, 93] on div "Documents Prepared" at bounding box center [243, 94] width 118 height 13
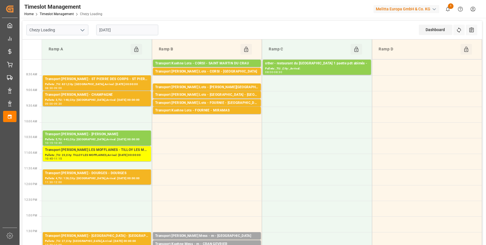
click at [121, 28] on input "[DATE]" at bounding box center [127, 30] width 62 height 11
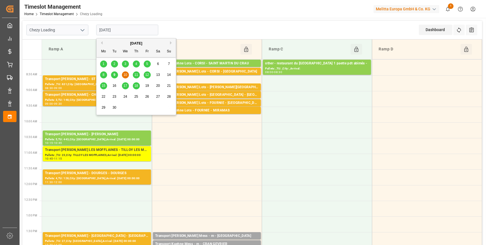
click at [112, 75] on div "9" at bounding box center [114, 75] width 7 height 7
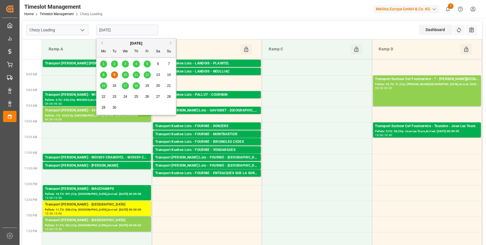
click at [130, 27] on input "[DATE]" at bounding box center [127, 30] width 62 height 11
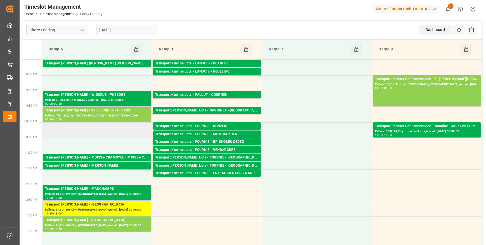
click at [129, 137] on td at bounding box center [97, 130] width 110 height 16
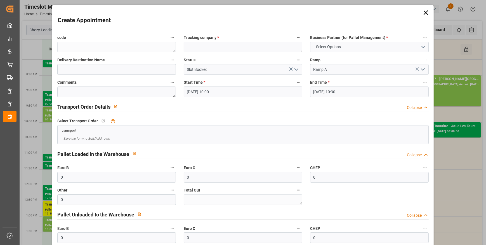
click at [425, 13] on icon at bounding box center [426, 13] width 8 height 8
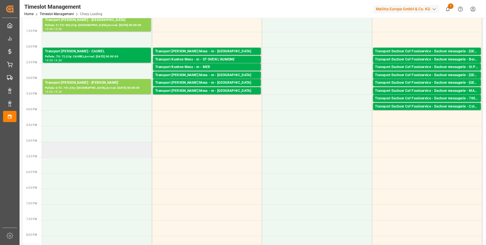
scroll to position [203, 0]
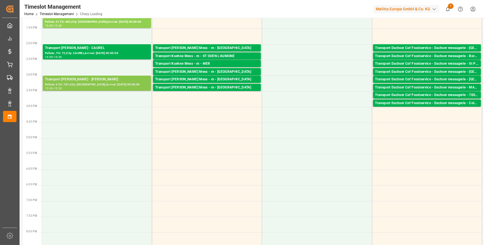
click at [79, 82] on div "Pallets: 6,TU: 781,City: SERRIS,Arrival: 2025-09-10 00:00:00" at bounding box center [97, 84] width 104 height 5
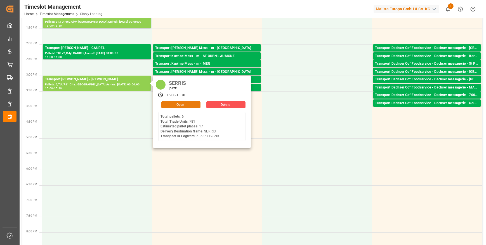
click at [188, 105] on button "Open" at bounding box center [180, 104] width 39 height 7
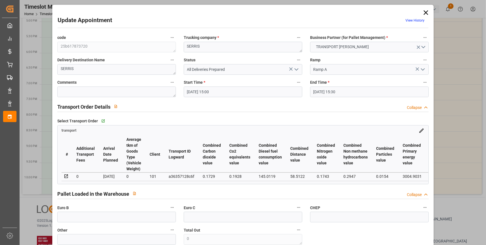
scroll to position [336, 0]
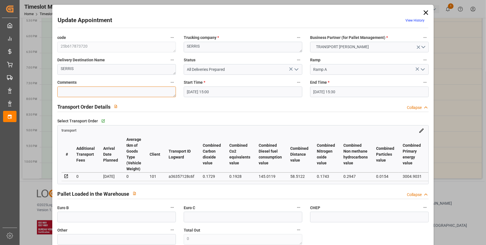
click at [91, 89] on textarea at bounding box center [116, 91] width 119 height 11
click at [75, 89] on textarea at bounding box center [116, 91] width 119 height 11
click at [85, 216] on input "text" at bounding box center [116, 216] width 119 height 11
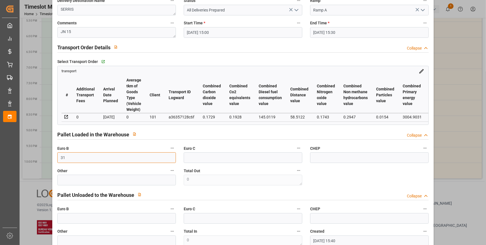
scroll to position [203, 0]
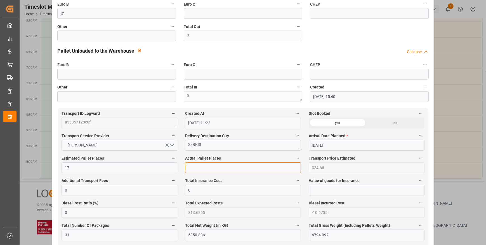
click at [194, 168] on input "text" at bounding box center [243, 167] width 116 height 11
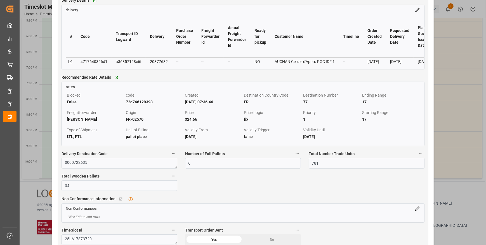
scroll to position [432, 0]
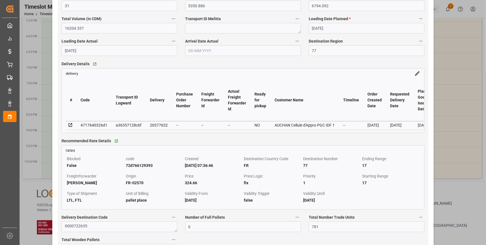
click at [70, 126] on icon at bounding box center [70, 124] width 5 height 5
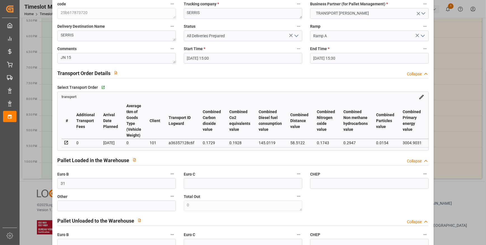
scroll to position [0, 0]
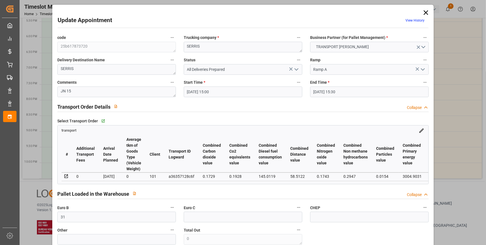
click at [293, 68] on icon "open menu" at bounding box center [296, 69] width 7 height 7
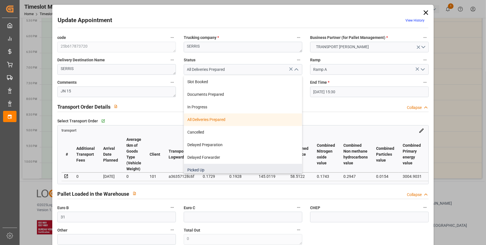
click at [199, 167] on div "Picked Up" at bounding box center [243, 170] width 118 height 13
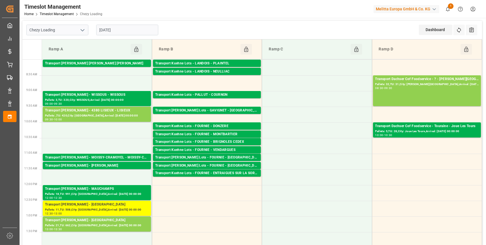
click at [119, 24] on div "[DATE]" at bounding box center [127, 30] width 70 height 18
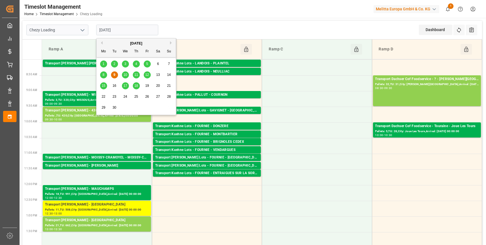
click at [120, 30] on input "[DATE]" at bounding box center [127, 30] width 62 height 11
click at [124, 72] on div "10" at bounding box center [125, 75] width 7 height 7
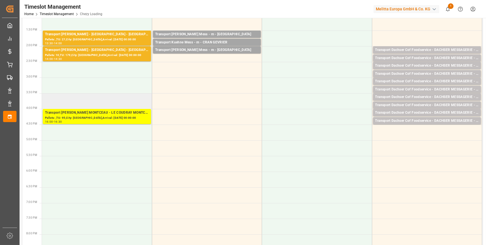
scroll to position [203, 0]
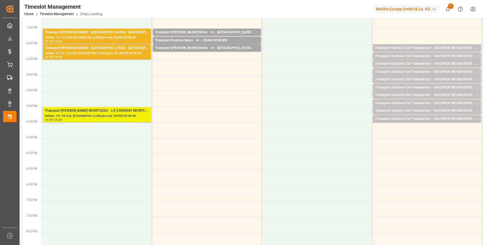
click at [113, 116] on div "Pallets: ,TU: 95,City: LE COUDRAY MONTCEAU,Arrival: 2025-09-10 00:00:00" at bounding box center [97, 116] width 104 height 5
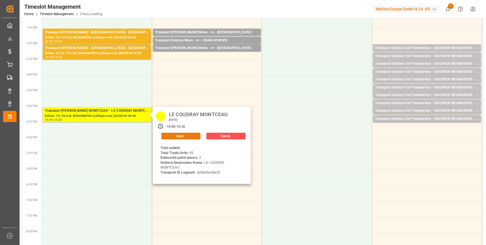
click at [169, 135] on button "Open" at bounding box center [180, 136] width 39 height 7
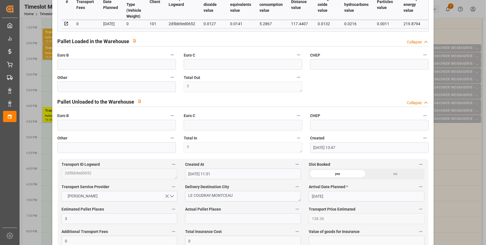
scroll to position [0, 0]
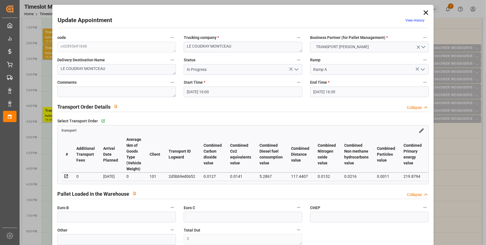
click at [292, 68] on button "open menu" at bounding box center [296, 69] width 8 height 9
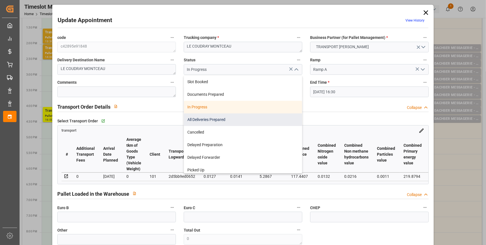
click at [195, 118] on div "All Deliveries Prepared" at bounding box center [243, 119] width 118 height 13
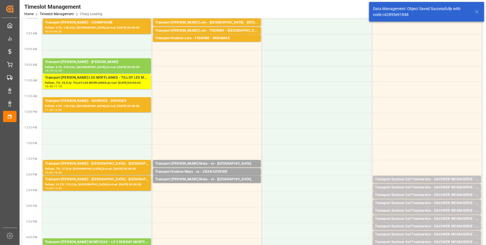
scroll to position [25, 0]
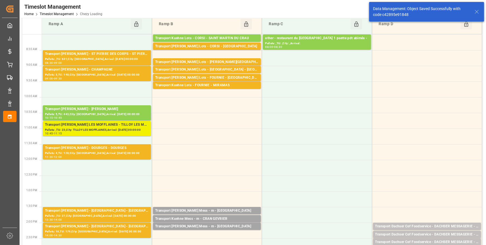
click at [121, 130] on div "Pallets: ,TU: 23,City: TILLOY LES MOFFLAINES,Arrival: 2025-09-11 00:00:00" at bounding box center [97, 130] width 104 height 5
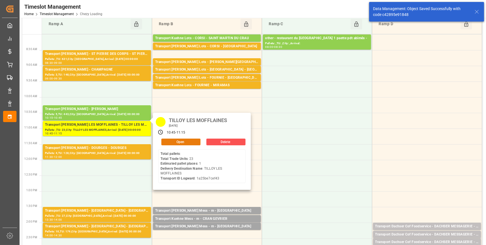
click at [181, 141] on button "Open" at bounding box center [180, 141] width 39 height 7
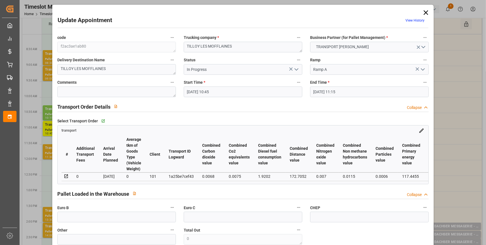
click at [294, 68] on icon "open menu" at bounding box center [296, 69] width 7 height 7
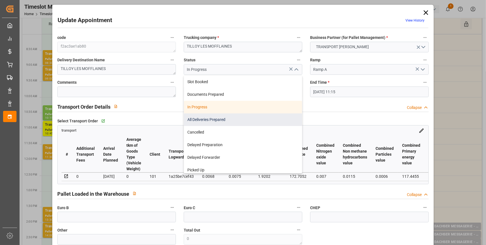
click at [194, 119] on div "All Deliveries Prepared" at bounding box center [243, 119] width 118 height 13
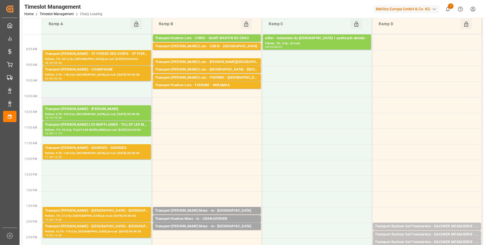
scroll to position [0, 0]
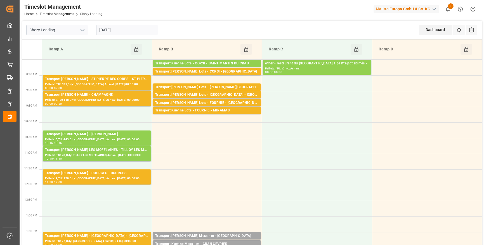
click at [114, 30] on input "[DATE]" at bounding box center [127, 30] width 62 height 11
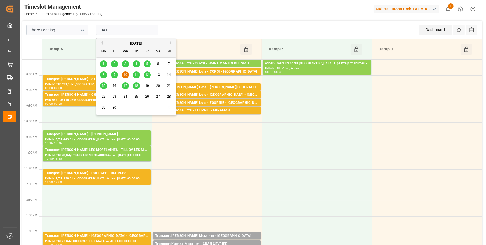
click at [114, 75] on span "9" at bounding box center [115, 75] width 2 height 4
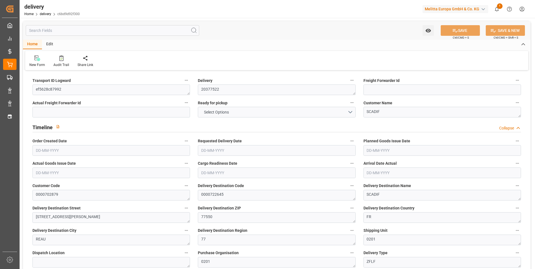
type input "1"
type input "87.72"
type input "112.352"
type input "204"
type input "24"
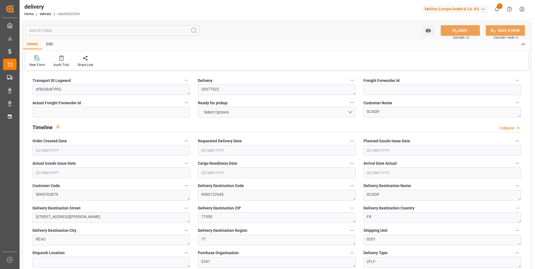
type input "1"
type input "0"
type input "1"
type input "0"
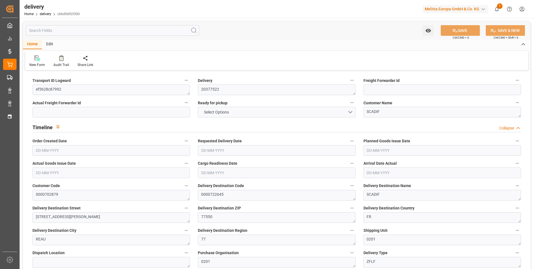
type input "-1.5404"
type input "45.5733"
type input "44.033"
type input "0"
type input "8.64"
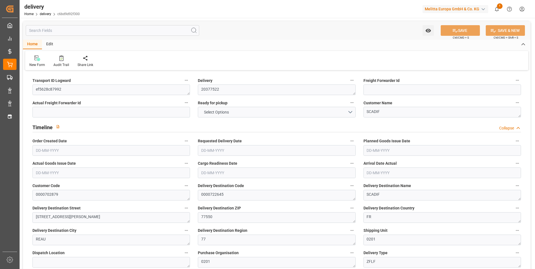
type input "1.5"
type input "1.3"
type input "0"
type input "1.5"
type input "89.352"
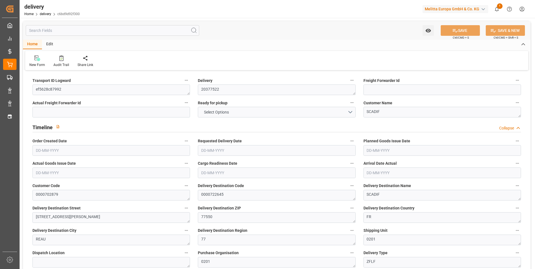
type input "101"
type input "46.7258"
type input "0.003"
type input "0"
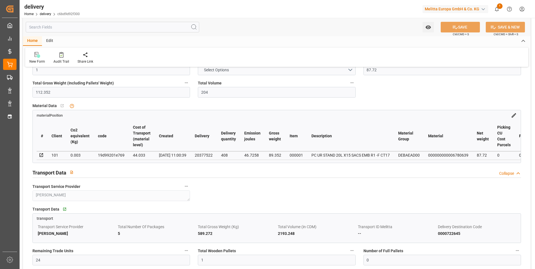
type input "[DATE]"
type input "09-09-2025"
type input "04-09-2025 11:01"
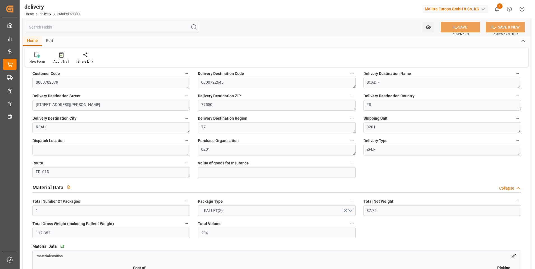
scroll to position [112, 0]
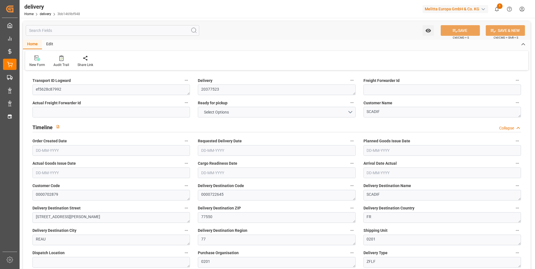
type input "4"
type input "397.392"
type input "614.92"
type input "1989.248"
type input "172"
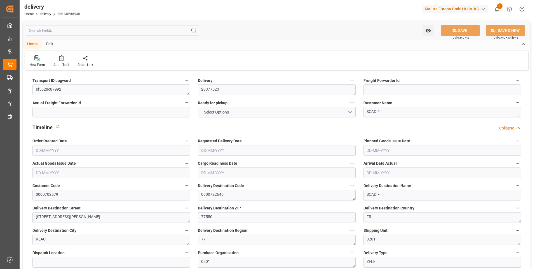
type input "5"
type input "0"
type input "2"
type input "0"
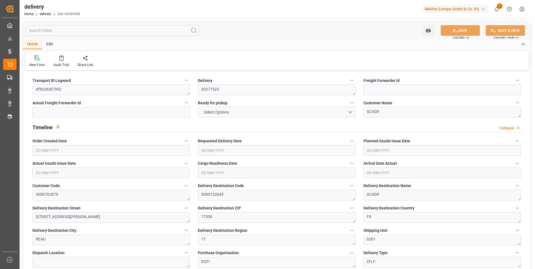
type input "-3.0808"
type input "91.1467"
type input "88.0659"
type input "0"
type input "61.92"
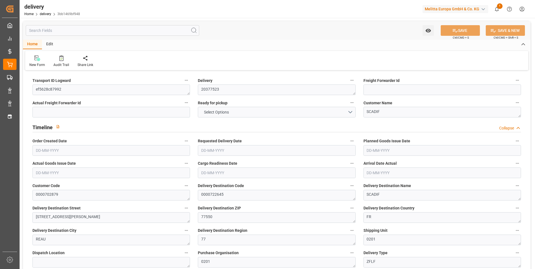
type input "1.5"
type input "1.3"
type input "0"
type input "7.5"
type input "499.92"
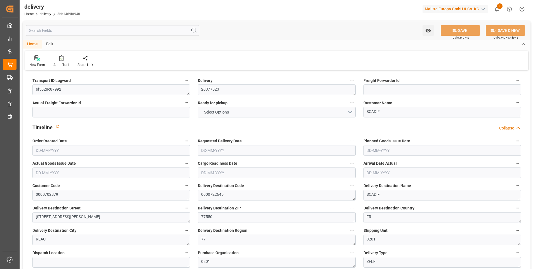
type input "101"
type input "455.6337"
type input "0.0292"
type input "0"
type input "[DATE]"
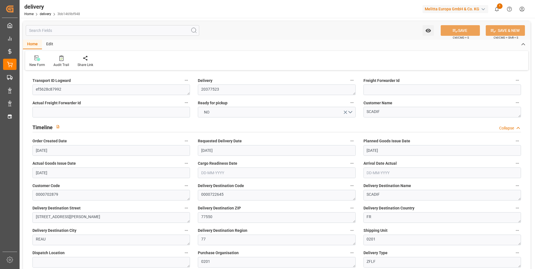
type input "[DATE]"
type input "09-09-2025"
type input "04-09-2025 11:00"
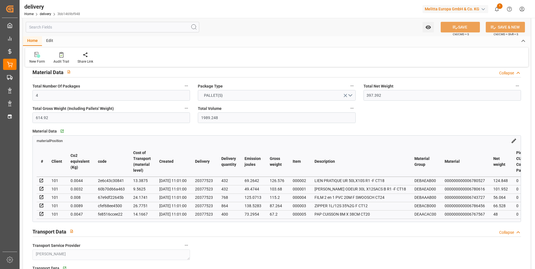
scroll to position [308, 0]
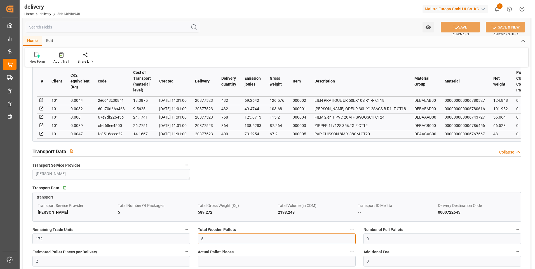
click at [222, 239] on input "5" at bounding box center [276, 239] width 157 height 11
type input "4"
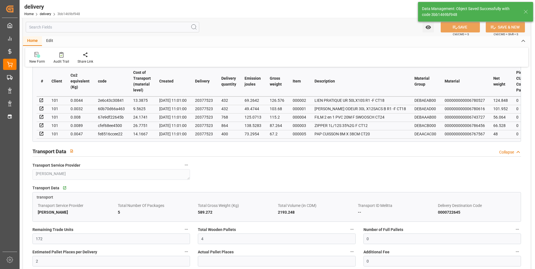
type input "6"
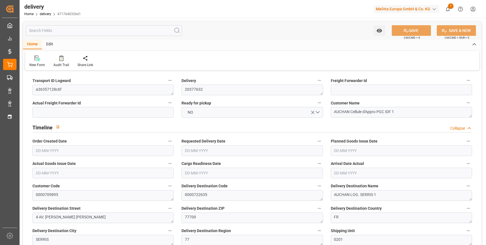
type input "[DATE]"
type input "[DATE] 11:01"
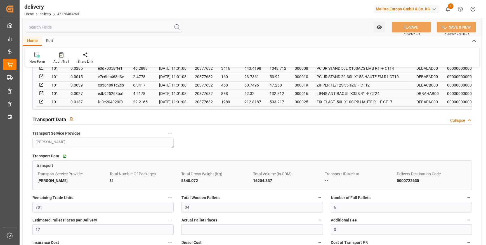
scroll to position [534, 0]
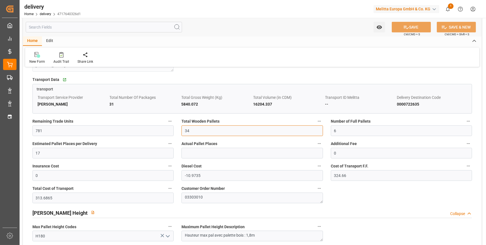
click at [197, 129] on input "34" at bounding box center [251, 130] width 141 height 11
type input "31"
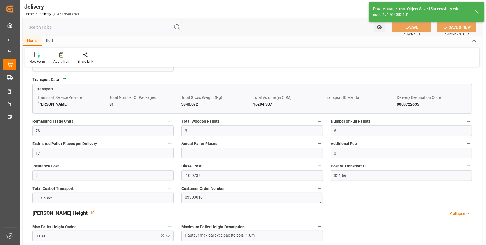
type input "46.5"
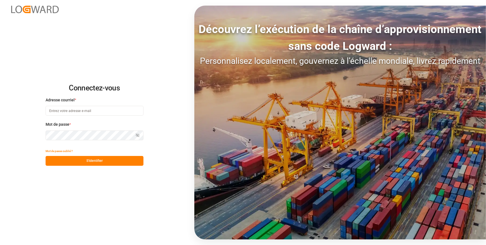
type input "[EMAIL_ADDRESS][DOMAIN_NAME]"
click at [112, 160] on button "S'identifier" at bounding box center [95, 161] width 98 height 10
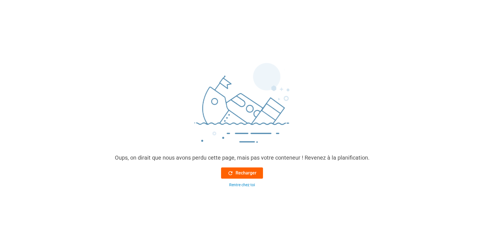
click at [249, 171] on font "Recharger" at bounding box center [246, 172] width 21 height 7
click at [241, 171] on font "Recharger" at bounding box center [246, 172] width 21 height 7
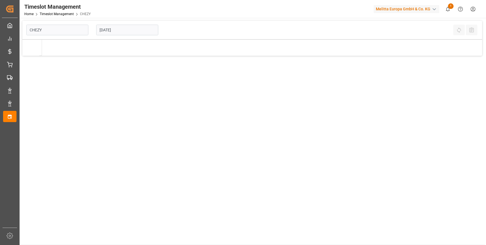
type input "Chezy Loading"
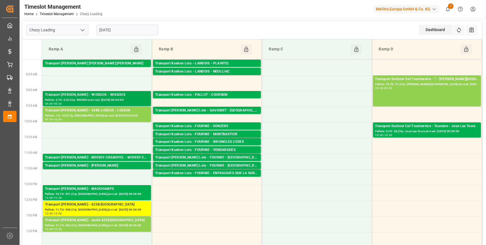
click at [93, 106] on div "Transport [PERSON_NAME] - WISSOUS - WISSOUS Pallets: 3,TU: 320,City: WISSOUS,Ar…" at bounding box center [97, 99] width 110 height 16
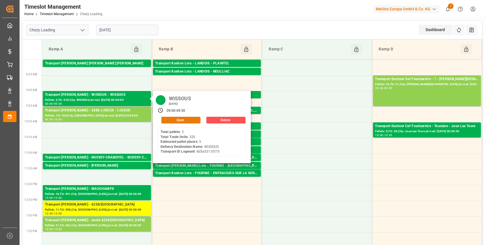
click at [190, 117] on button "Open" at bounding box center [180, 120] width 39 height 7
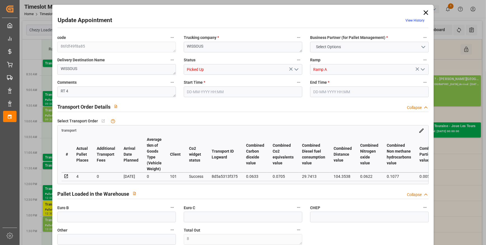
type input "8"
type input "5"
type input "4"
type input "159.36"
type input "0"
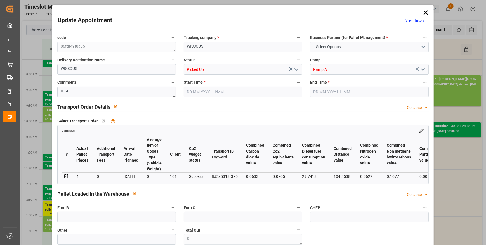
type input "0"
type input "153.9736"
type input "-5.3864"
type input "8"
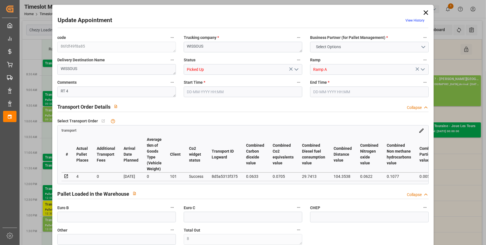
type input "997.64"
type input "1409"
type input "5070.688"
type input "91"
type input "3"
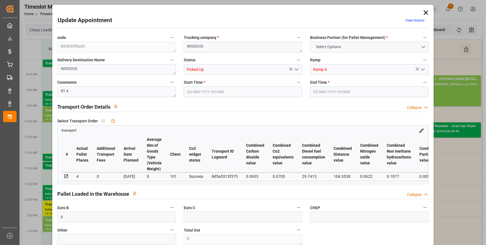
type input "320"
type input "8"
type input "101"
type input "1176.896"
type input "0"
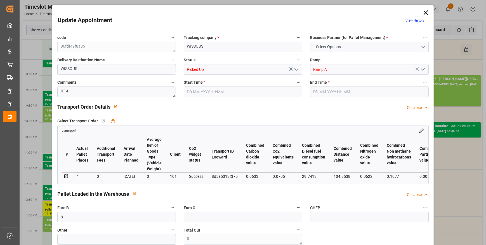
type input "4710.8598"
type input "0"
type input "21"
type input "35"
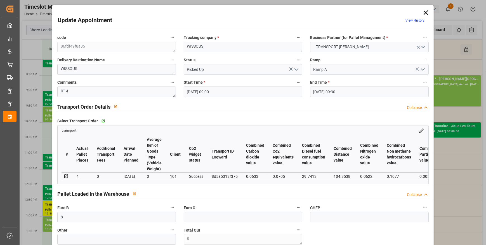
type input "09-09-2025 09:00"
type input "09-09-2025 09:30"
type input "03-09-2025 13:47"
type input "03-09-2025 11:31"
type input "[DATE]"
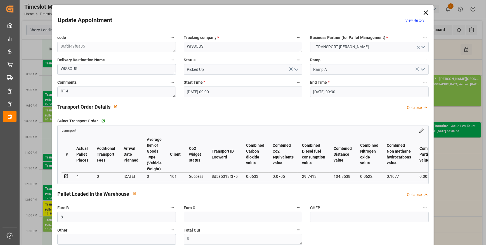
type input "[DATE]"
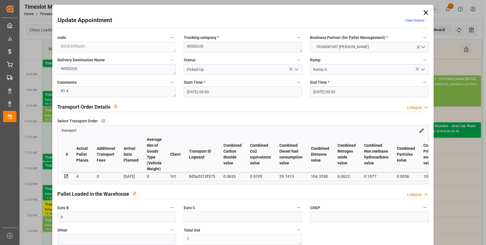
drag, startPoint x: 426, startPoint y: 9, endPoint x: 419, endPoint y: 13, distance: 8.0
click at [426, 9] on icon at bounding box center [426, 13] width 8 height 8
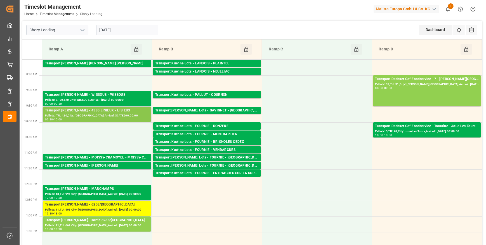
click at [81, 113] on div "Transport Delisle - 4380 LISIEUX - LISIEUX" at bounding box center [97, 111] width 104 height 6
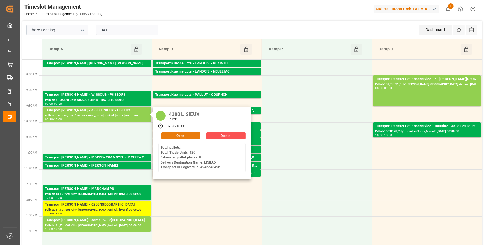
click at [181, 134] on button "Open" at bounding box center [180, 135] width 39 height 7
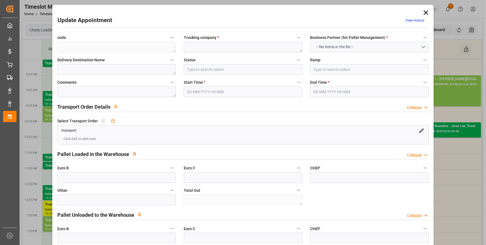
type textarea "e04f2e339037"
type textarea "4380 LISIEUX"
type textarea "LISIEUX"
type input "All Deliveries Prepared"
type input "Ramp A"
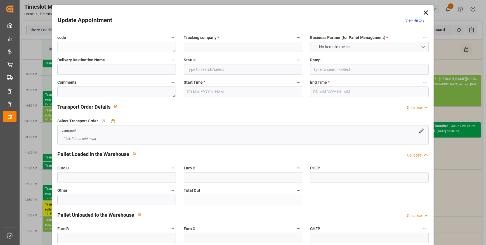
type textarea "0"
type textarea "e6424bc4849b"
type textarea "LISIEUX"
type textarea "0000722256"
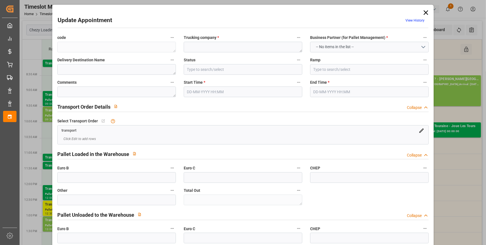
type textarea "e04f2e339037"
type textarea "FR-02570"
type textarea "FR"
type input "Road"
type input "FR"
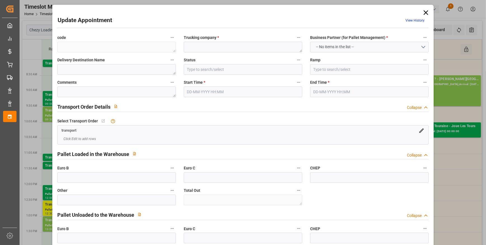
type input "02570"
type input "FR"
type input "14100"
type input "Small Shipment"
type input "3.5-7.5 t"
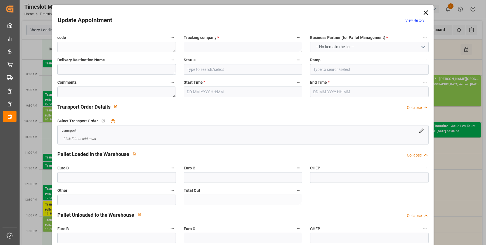
type input "EURO 6"
type input "Diesel"
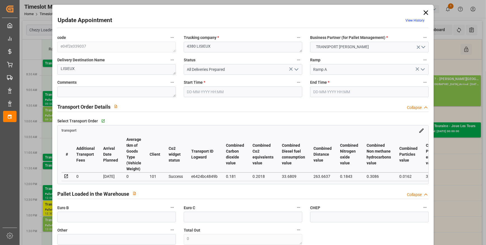
type input "8"
type input "291.7"
type input "0"
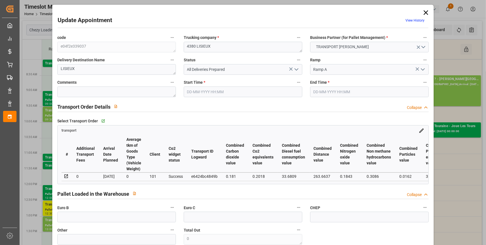
type input "281.8405"
type input "-9.8595"
type input "22"
type input "1143.76"
type input "2127.48"
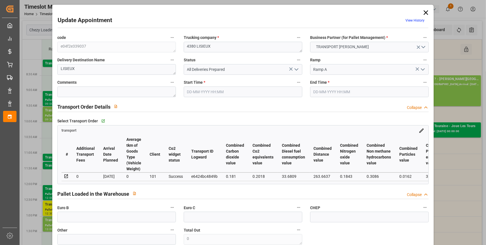
type input "4879.544"
type input "14"
type input "0"
type input "420"
type input "32"
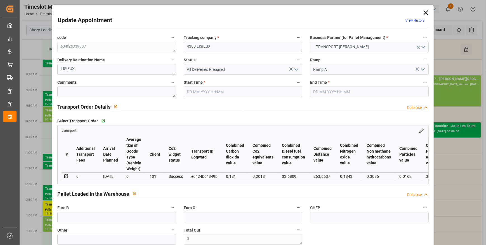
type input "101"
type input "1391.48"
type input "0"
type input "4710.8598"
type input "0"
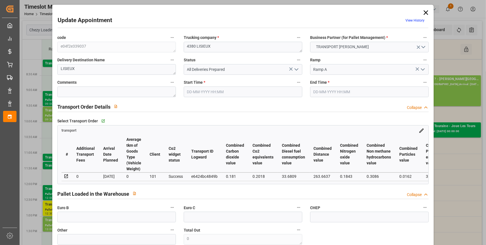
type input "0"
type input "21"
type input "35"
type input "09-09-2025 09:30"
type input "09-09-2025 10:00"
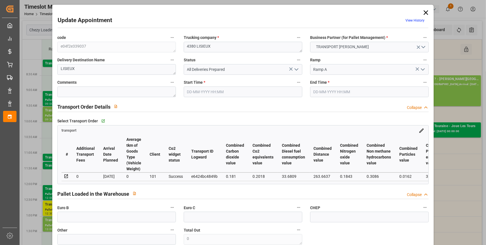
type input "04-09-2025 13:33"
type input "04-09-2025 11:23"
type input "[DATE]"
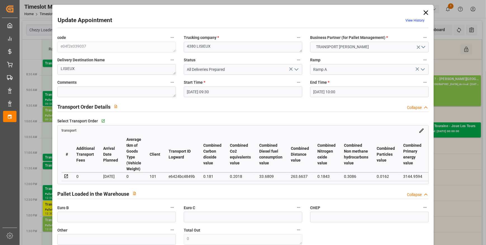
click at [295, 71] on icon "open menu" at bounding box center [296, 69] width 7 height 7
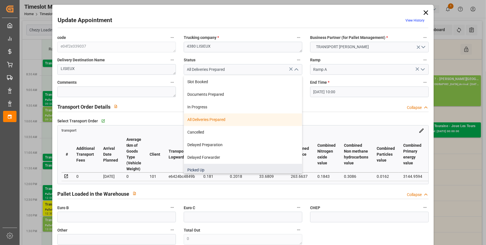
click at [201, 167] on div "Picked Up" at bounding box center [243, 170] width 118 height 13
type input "Picked Up"
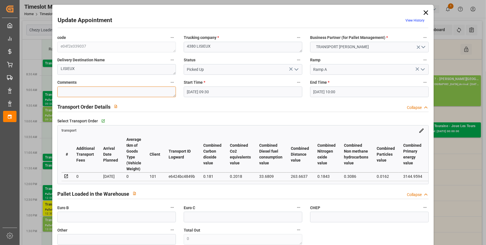
click at [88, 95] on textarea at bounding box center [116, 91] width 119 height 11
click at [79, 93] on textarea "J" at bounding box center [116, 91] width 119 height 11
type textarea "JN 6"
click at [73, 220] on input "text" at bounding box center [116, 216] width 119 height 11
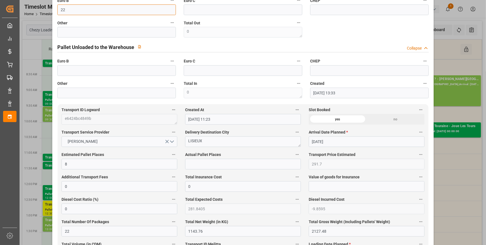
scroll to position [229, 0]
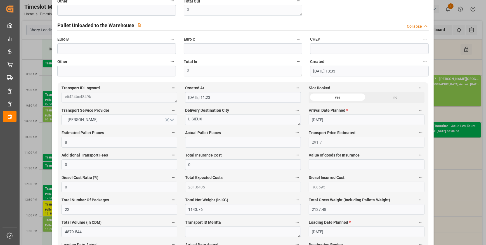
type input "22"
click at [199, 145] on input "text" at bounding box center [243, 142] width 116 height 11
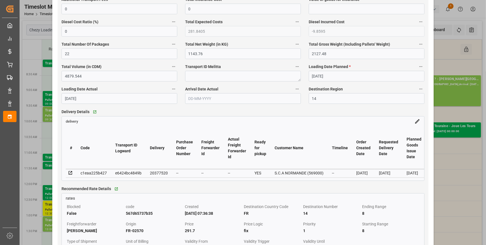
scroll to position [458, 0]
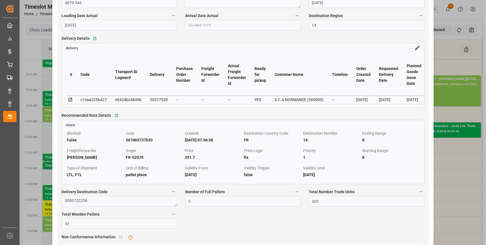
type input "6"
click at [71, 99] on icon at bounding box center [70, 99] width 5 height 5
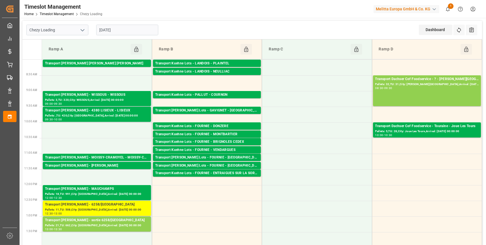
click at [129, 31] on input "[DATE]" at bounding box center [127, 30] width 62 height 11
click at [110, 208] on div "Pallets: 11,TU: 508,City: SAINT GILLES,Arrival: 2025-09-12 00:00:00" at bounding box center [97, 209] width 104 height 5
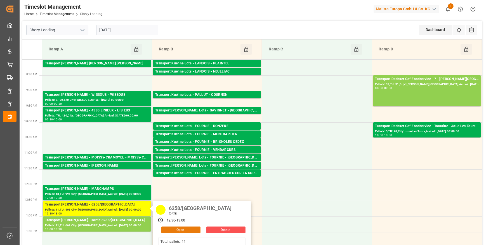
click at [173, 229] on button "Open" at bounding box center [180, 229] width 39 height 7
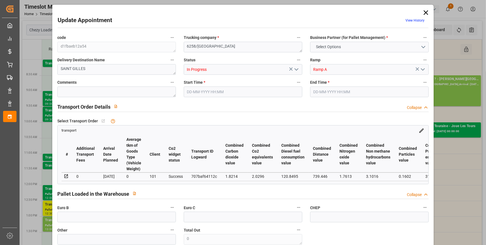
type input "15"
type input "796.32"
type input "0"
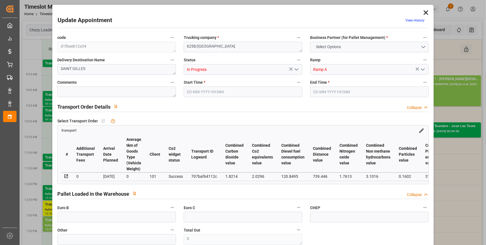
type input "769.4044"
type input "-26.9156"
type input "0"
type input "4482.534"
type input "5490.232"
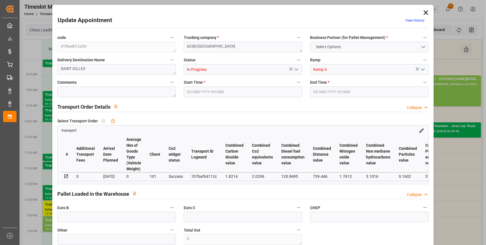
type input "15452.912"
type input "30"
type input "11"
type input "508"
type input "18"
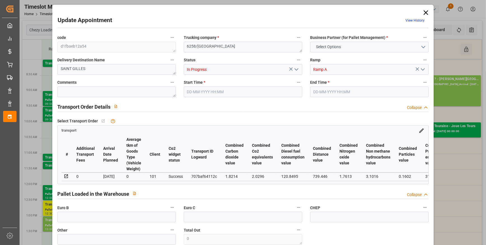
type input "101"
type input "4763.303"
type input "0"
type input "4710.8598"
type input "0"
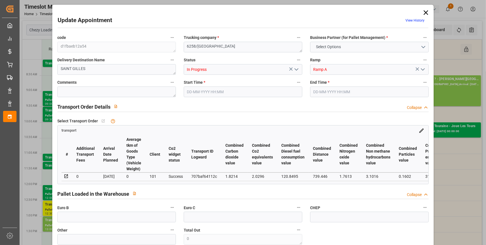
type input "0"
type input "21"
type input "35"
type input "09-09-2025 12:30"
type input "09-09-2025 13:00"
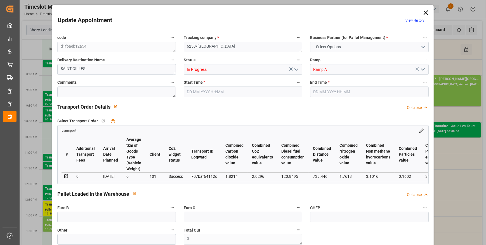
type input "05-09-2025 15:40"
type input "05-09-2025 11:25"
type input "12-09-2025"
type input "05-09-2025"
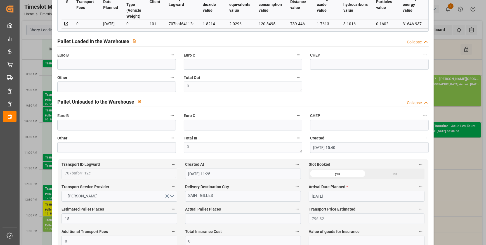
scroll to position [0, 0]
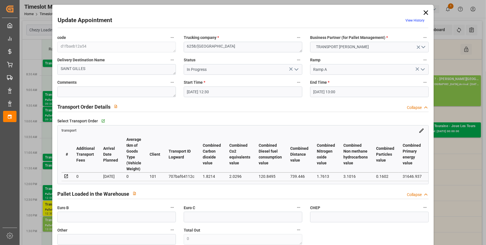
click at [424, 10] on icon at bounding box center [426, 12] width 4 height 4
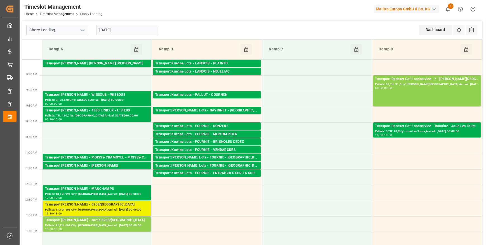
click at [95, 206] on div "Transport Delisle - 6258/SAINT GILLES - SAINT GILLES" at bounding box center [97, 205] width 104 height 6
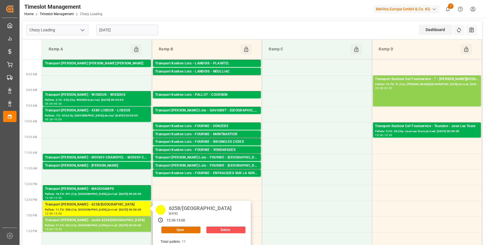
click at [178, 223] on div "12:30 - 13:00" at bounding box center [176, 220] width 22 height 8
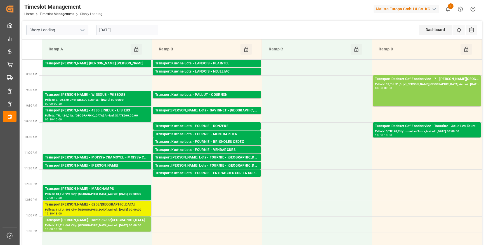
click at [123, 204] on div "Transport Delisle - 6258/SAINT GILLES - SAINT GILLES" at bounding box center [97, 205] width 104 height 6
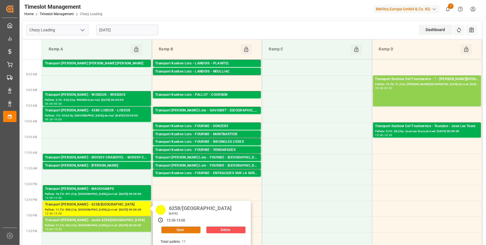
click at [175, 228] on button "Open" at bounding box center [180, 229] width 39 height 7
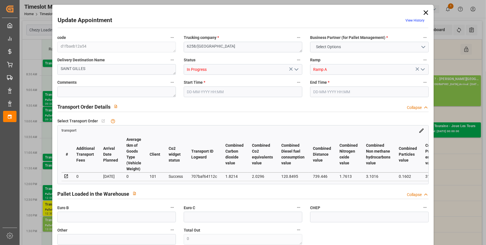
type input "15"
type input "796.32"
type input "0"
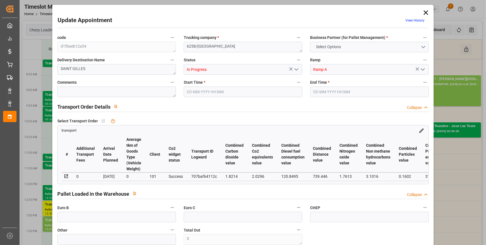
type input "769.4044"
type input "-26.9156"
type input "16"
type input "4482.534"
type input "5490.232"
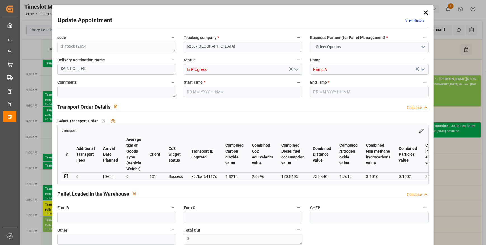
type input "15452.912"
type input "30"
type input "11"
type input "508"
type input "18"
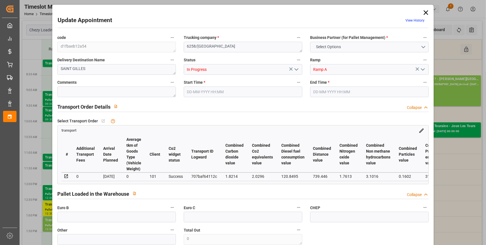
type input "101"
type input "4763.303"
type input "0"
type input "4710.8598"
type input "0"
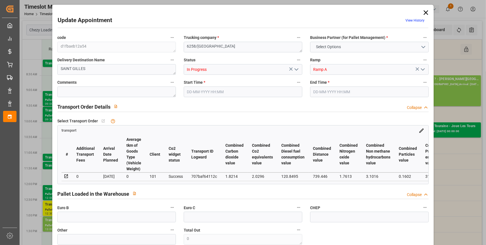
type input "0"
type input "21"
type input "35"
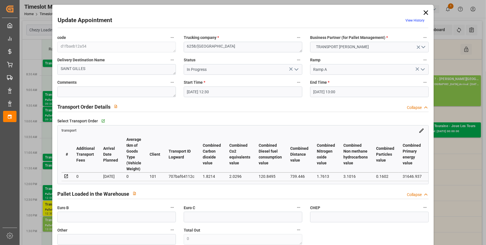
type input "09-09-2025 12:30"
type input "09-09-2025 13:00"
type input "05-09-2025 15:40"
type input "05-09-2025 11:25"
type input "12-09-2025"
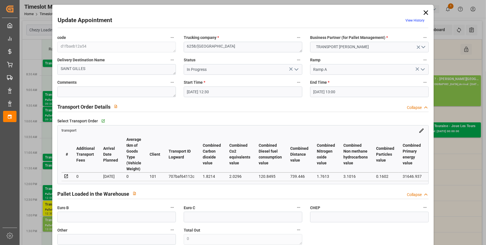
type input "05-09-2025"
type input "[DATE]"
click at [74, 217] on input "text" at bounding box center [116, 216] width 119 height 11
click at [72, 92] on textarea at bounding box center [116, 91] width 119 height 11
type textarea "LOIC 15"
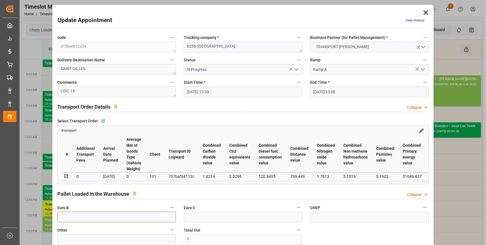
click at [75, 214] on input "text" at bounding box center [116, 216] width 119 height 11
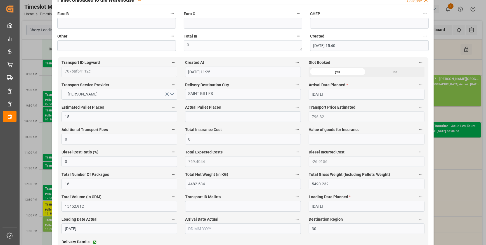
type input "18"
click at [195, 117] on input "text" at bounding box center [243, 116] width 116 height 11
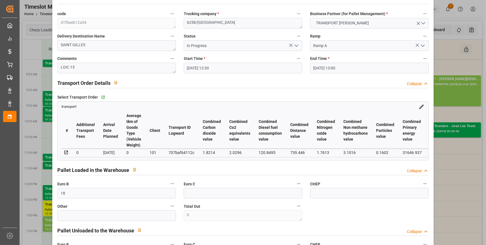
scroll to position [0, 0]
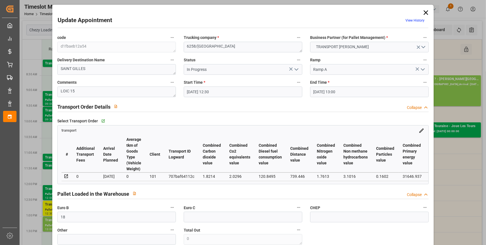
type input "18"
click at [295, 67] on icon "open menu" at bounding box center [296, 69] width 7 height 7
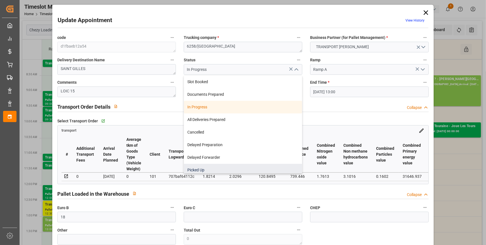
click at [187, 169] on div "Picked Up" at bounding box center [243, 170] width 118 height 13
type input "Picked Up"
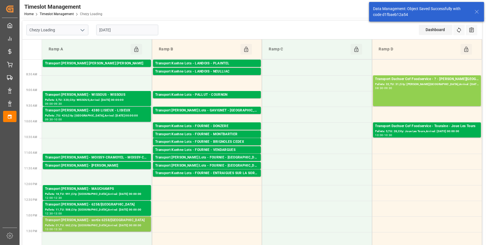
click at [74, 220] on div "Transport Delisle - sortie 6258/SAINT GILLES - SAINT GILLES" at bounding box center [97, 220] width 104 height 6
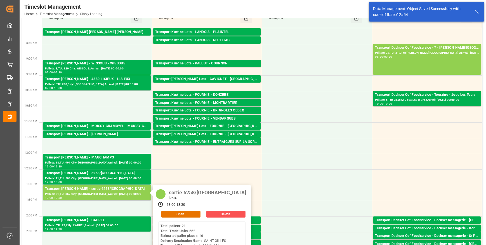
scroll to position [76, 0]
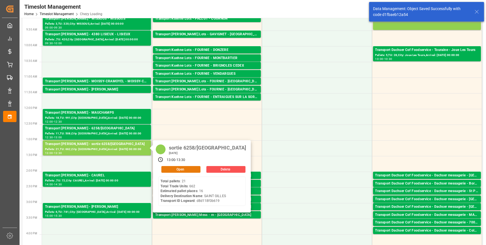
click at [178, 168] on button "Open" at bounding box center [180, 169] width 39 height 7
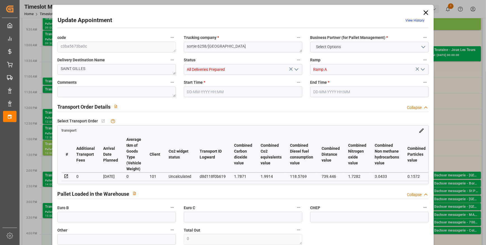
type input "16"
type input "872.95"
type input "0"
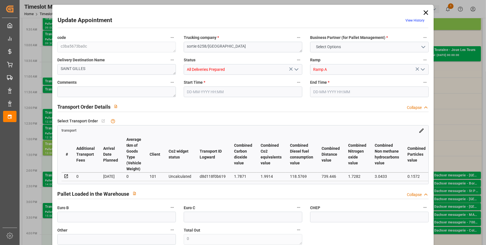
type input "843.4443"
type input "-29.5057"
type input "31"
type input "3412.962"
type input "5641.194"
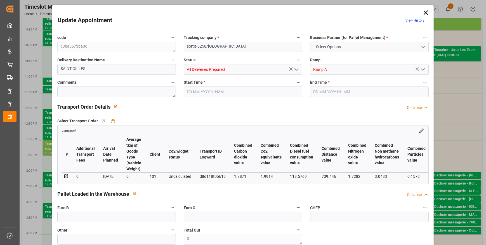
type input "19999.44"
type input "30"
type input "21"
type input "662"
type input "31"
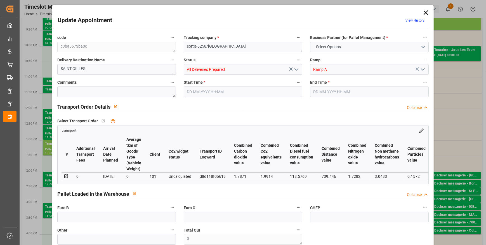
type input "101"
type input "4673.73"
type input "0"
type input "4710.8598"
type input "0"
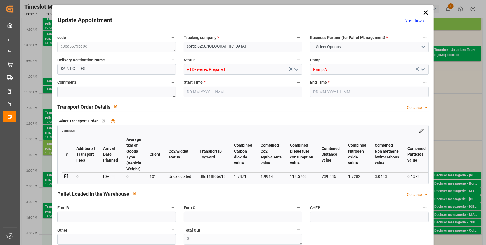
type input "0"
type input "21"
type input "35"
type input "09-09-2025 13:00"
type input "09-09-2025 13:30"
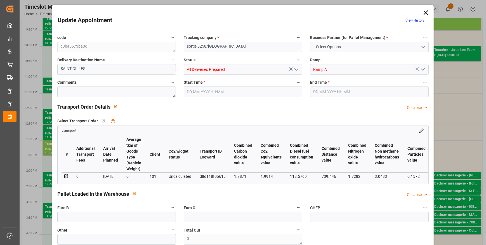
type input "04-09-2025 13:47"
type input "04-09-2025 11:26"
type input "11-09-2025"
type input "04-09-2025"
type input "[DATE]"
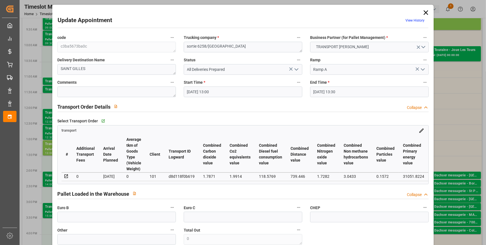
click at [294, 69] on icon "open menu" at bounding box center [296, 69] width 7 height 7
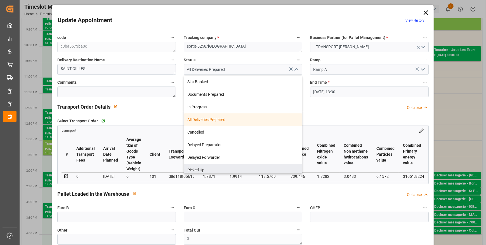
drag, startPoint x: 192, startPoint y: 168, endPoint x: 139, endPoint y: 128, distance: 66.3
click at [192, 168] on div "Picked Up" at bounding box center [243, 170] width 118 height 13
type input "Picked Up"
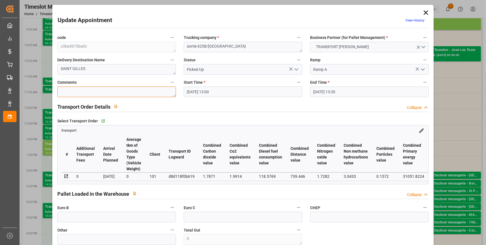
click at [83, 89] on textarea at bounding box center [116, 91] width 119 height 11
type textarea "LOIC 16"
click at [89, 218] on input "text" at bounding box center [116, 216] width 119 height 11
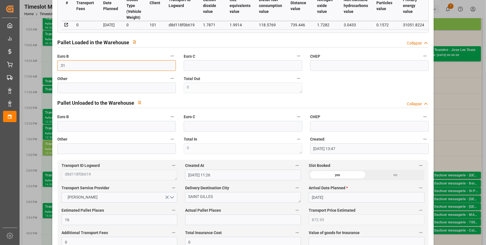
scroll to position [178, 0]
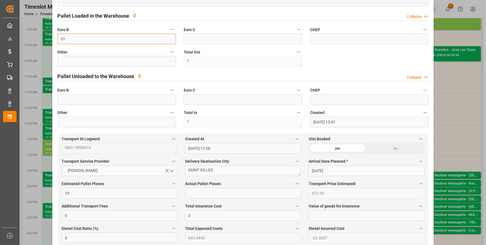
type input "31"
drag, startPoint x: 193, startPoint y: 195, endPoint x: 188, endPoint y: 185, distance: 10.6
click at [193, 195] on input "text" at bounding box center [243, 193] width 116 height 11
type input "16"
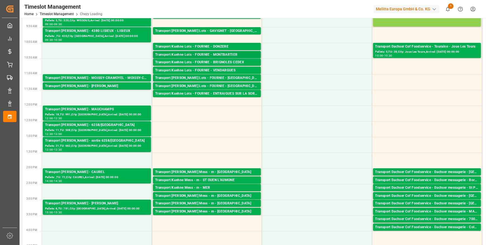
scroll to position [0, 0]
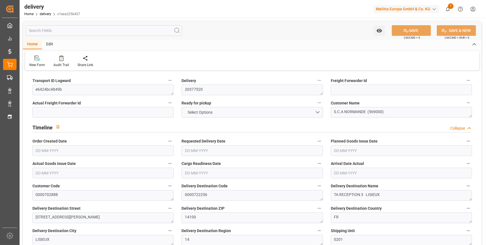
type input "22"
type input "1143.76"
type input "2127.48"
type input "4879.544"
type input "420"
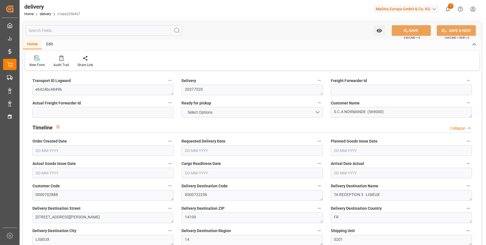
type input "32"
type input "0"
type input "8"
type input "0"
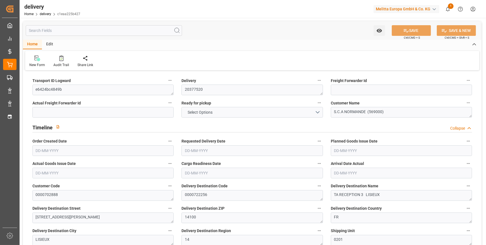
type input "-9.8595"
type input "291.7"
type input "281.8405"
type input "0"
type input "151.2"
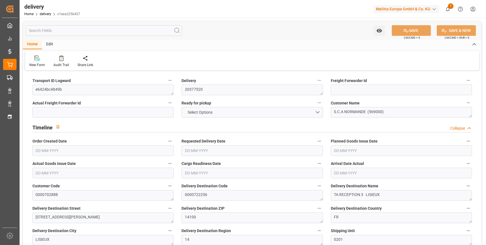
type input "1.5"
type input "1.3"
type input "0"
type input "48"
type input "1391.48"
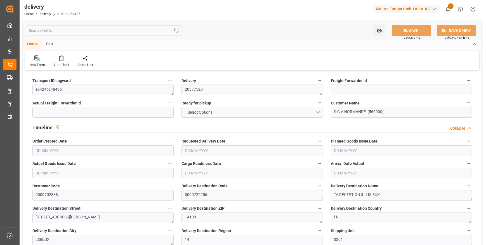
type input "101"
type input "3144.9594"
type input "0.2018"
type input "0"
type input "[DATE]"
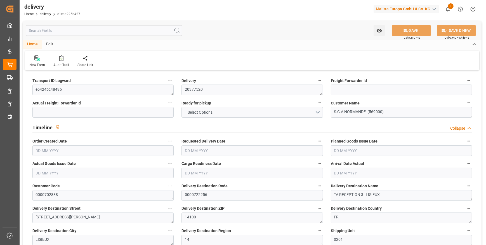
type input "[DATE]"
type input "[DATE] 11:00"
click at [318, 112] on button "YES" at bounding box center [251, 112] width 141 height 11
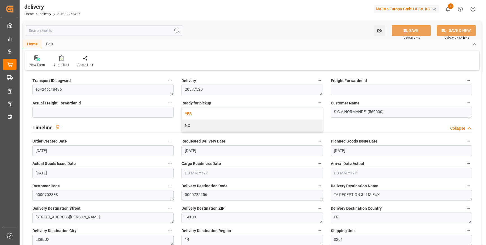
click at [277, 55] on div "New Form Audit Trail Share Link" at bounding box center [252, 60] width 454 height 19
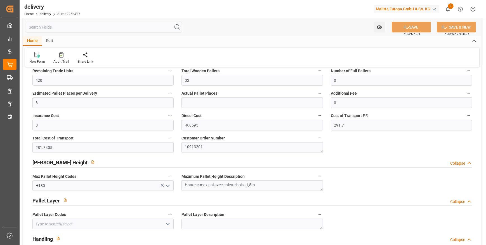
scroll to position [584, 0]
click at [195, 78] on input "32" at bounding box center [251, 80] width 141 height 11
type input "3"
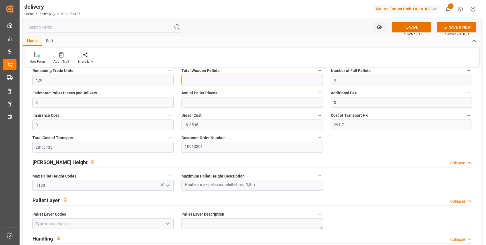
type input "0"
type input "22"
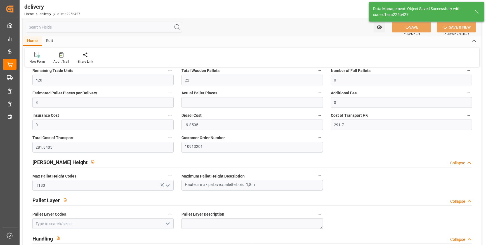
type input "33"
